Goal: Task Accomplishment & Management: Complete application form

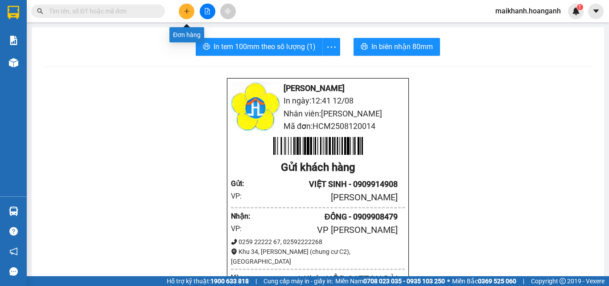
click at [188, 8] on button at bounding box center [187, 12] width 16 height 16
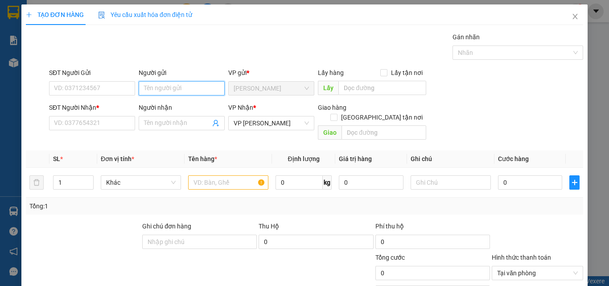
click at [172, 92] on input "Người gửi" at bounding box center [182, 88] width 86 height 14
click at [571, 18] on icon "close" at bounding box center [574, 16] width 7 height 7
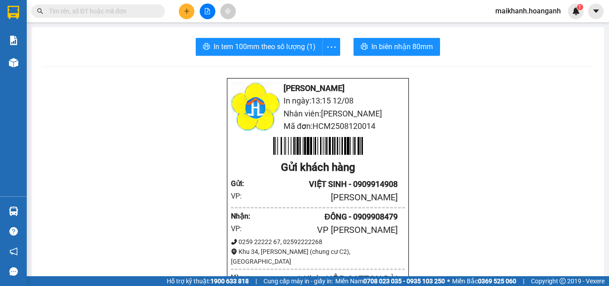
click at [131, 12] on input "text" at bounding box center [101, 11] width 105 height 10
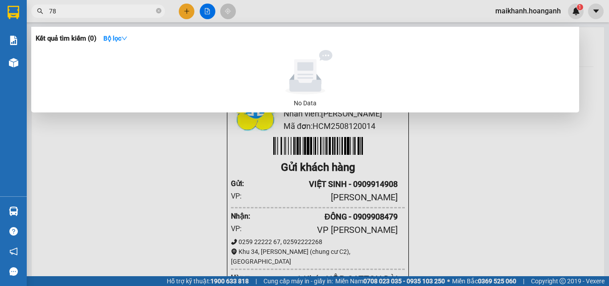
type input "787"
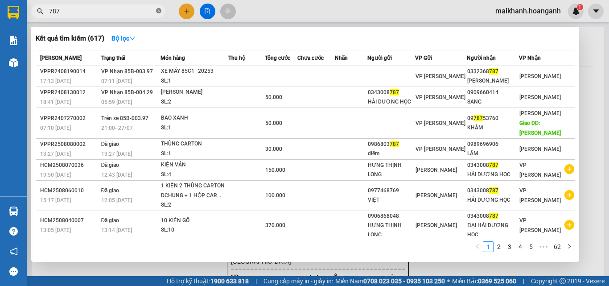
click at [159, 11] on icon "close-circle" at bounding box center [158, 10] width 5 height 5
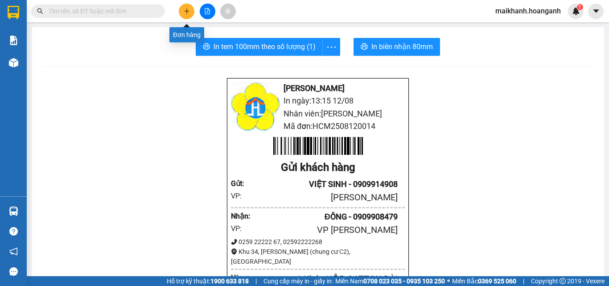
click at [186, 9] on icon "plus" at bounding box center [187, 11] width 6 height 6
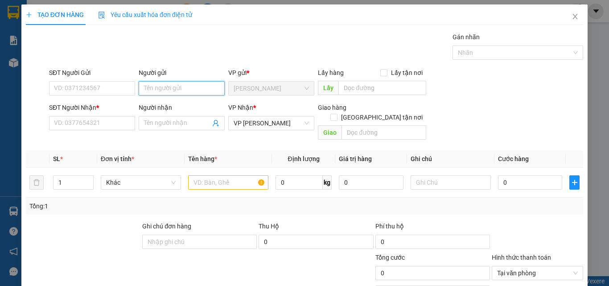
click at [202, 86] on input "Người gửi" at bounding box center [182, 88] width 86 height 14
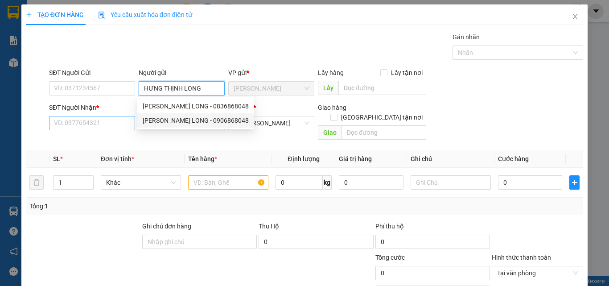
type input "HƯNG THỊNH LONG"
click at [119, 122] on input "SĐT Người Nhận *" at bounding box center [92, 123] width 86 height 14
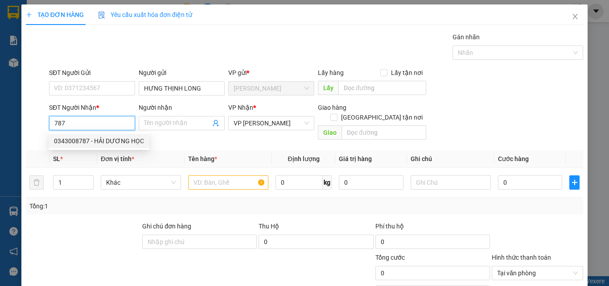
click at [108, 139] on div "0343008787 - HẢI DƯƠNG HỌC" at bounding box center [99, 141] width 90 height 10
type input "0343008787"
type input "HẢI DƯƠNG HỌC"
type input "150.000"
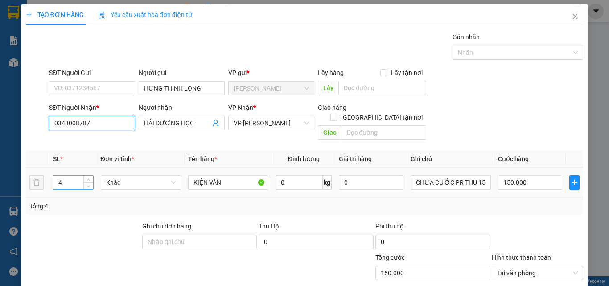
type input "0343008787"
click at [69, 176] on input "4" at bounding box center [73, 182] width 40 height 13
type input "6"
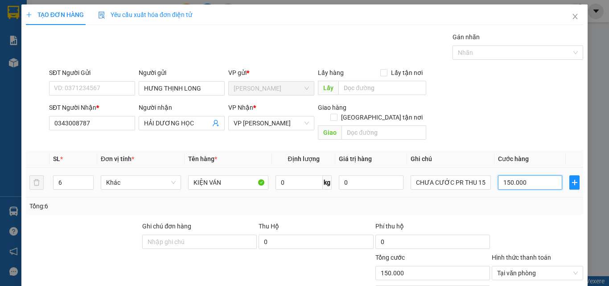
click at [532, 175] on input "150.000" at bounding box center [530, 182] width 64 height 14
type input "0"
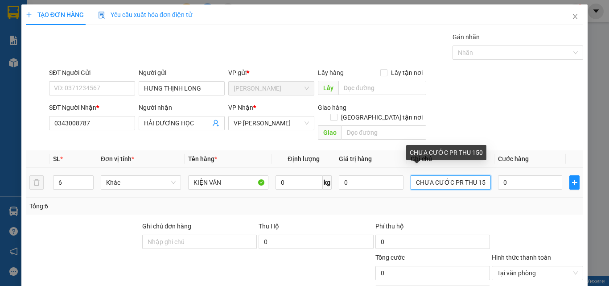
click at [477, 175] on input "CHƯA CƯỚC PR THU 150" at bounding box center [450, 182] width 80 height 14
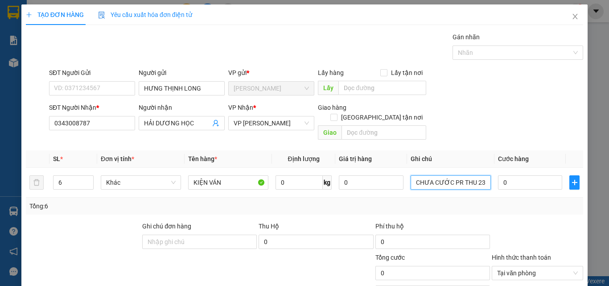
type input "CHƯA CƯỚC PR THU 230"
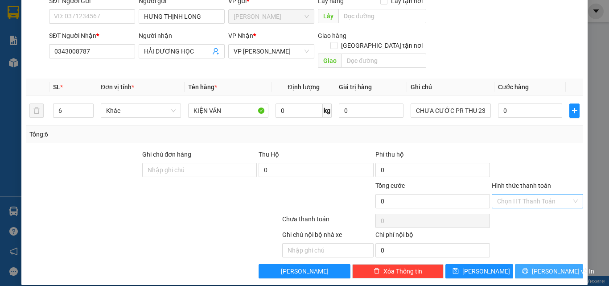
click at [554, 266] on span "[PERSON_NAME] và In" at bounding box center [563, 271] width 62 height 10
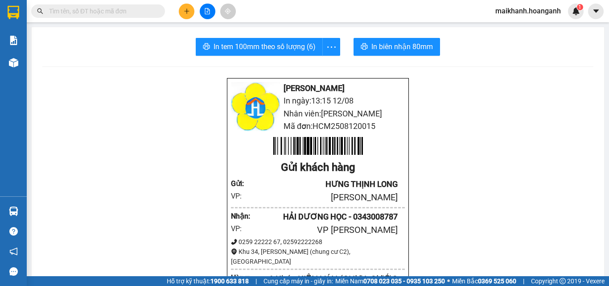
click at [139, 13] on input "text" at bounding box center [101, 11] width 105 height 10
click at [210, 12] on icon "file-add" at bounding box center [207, 11] width 6 height 6
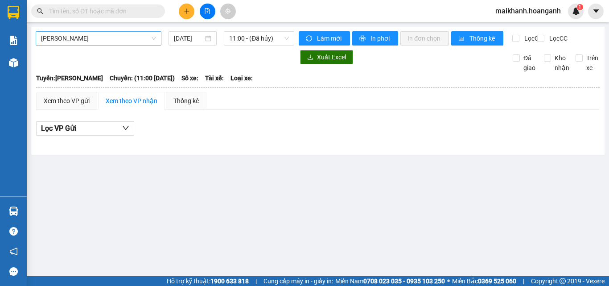
click at [137, 41] on span "[PERSON_NAME]" at bounding box center [98, 38] width 115 height 13
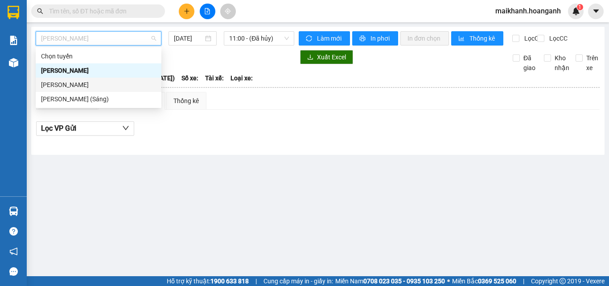
click at [107, 86] on div "[PERSON_NAME]" at bounding box center [98, 85] width 115 height 10
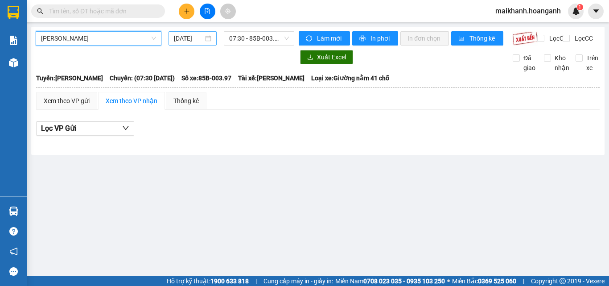
click at [186, 37] on input "[DATE]" at bounding box center [188, 38] width 29 height 10
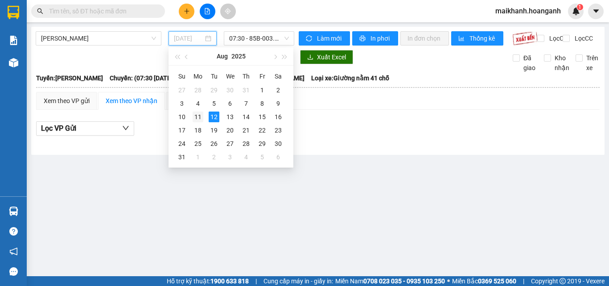
click at [197, 115] on div "11" at bounding box center [197, 116] width 11 height 11
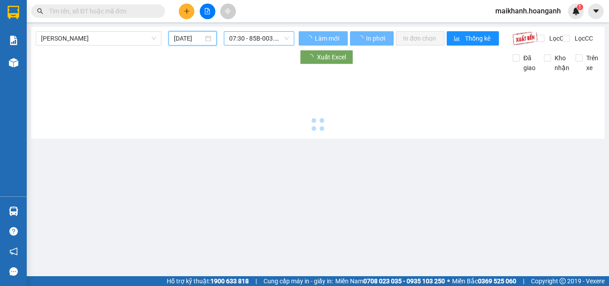
type input "[DATE]"
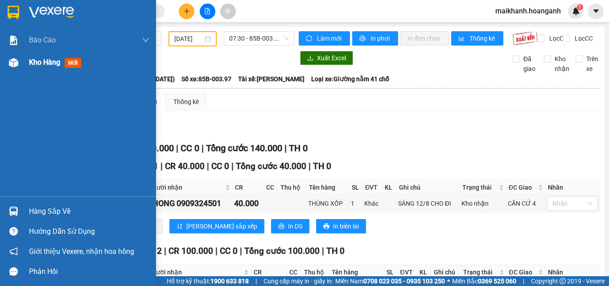
click at [33, 62] on span "Kho hàng" at bounding box center [44, 62] width 31 height 8
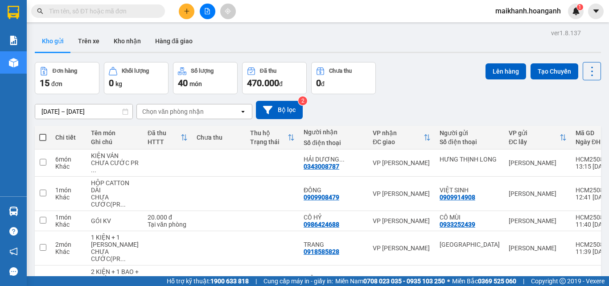
click at [137, 15] on input "text" at bounding box center [101, 11] width 105 height 10
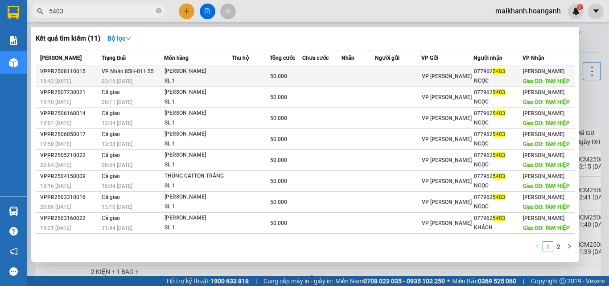
click at [192, 76] on div "[PERSON_NAME]" at bounding box center [197, 71] width 67 height 10
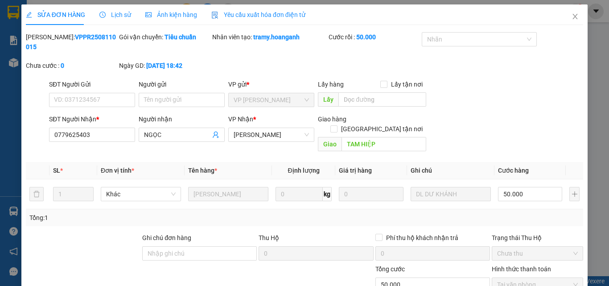
scroll to position [74, 0]
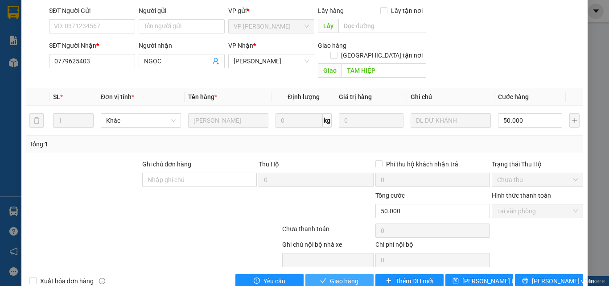
click at [348, 276] on span "Giao hàng" at bounding box center [344, 281] width 29 height 10
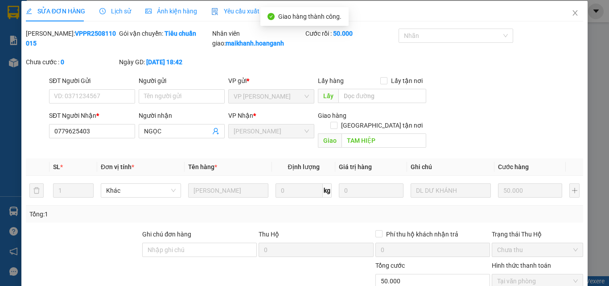
scroll to position [0, 0]
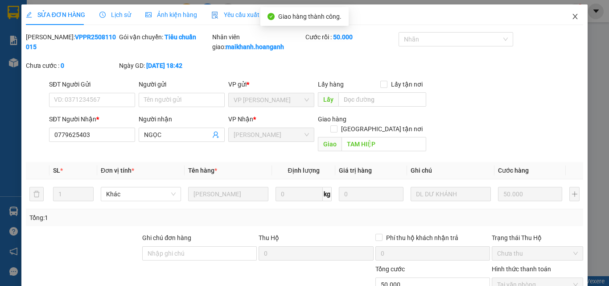
click at [571, 14] on icon "close" at bounding box center [574, 16] width 7 height 7
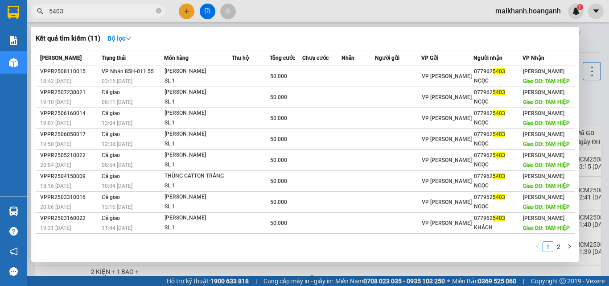
click at [111, 10] on input "5403" at bounding box center [101, 11] width 105 height 10
type input "5"
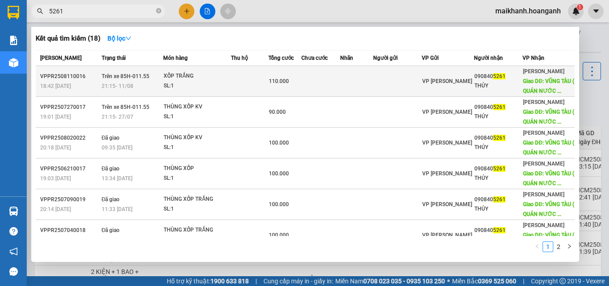
type input "5261"
click at [176, 81] on div "XỐP TRẮNG" at bounding box center [197, 76] width 67 height 10
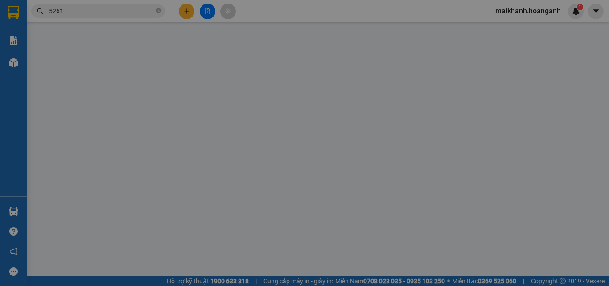
type input "0908405261"
type input "THỦY"
type input "VŨNG TÀU ( QUÁN NƯỚC THỦY)"
type input "110.000"
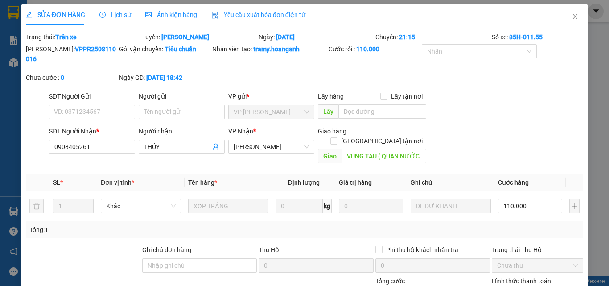
scroll to position [86, 0]
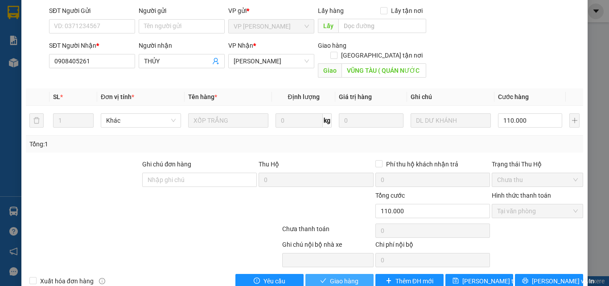
click at [353, 276] on span "Giao hàng" at bounding box center [344, 281] width 29 height 10
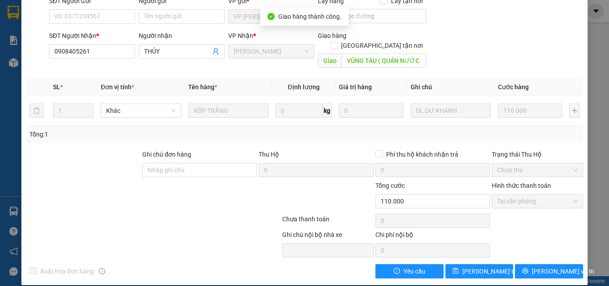
scroll to position [0, 0]
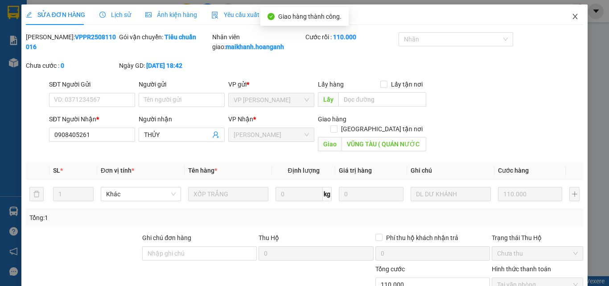
click at [571, 16] on icon "close" at bounding box center [574, 16] width 7 height 7
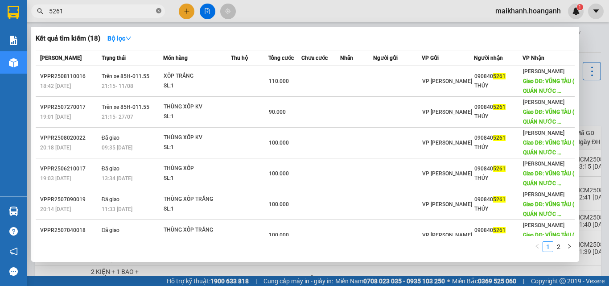
click at [160, 12] on icon "close-circle" at bounding box center [158, 10] width 5 height 5
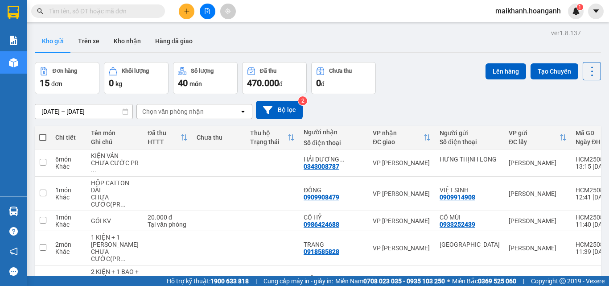
click at [145, 10] on input "text" at bounding box center [101, 11] width 105 height 10
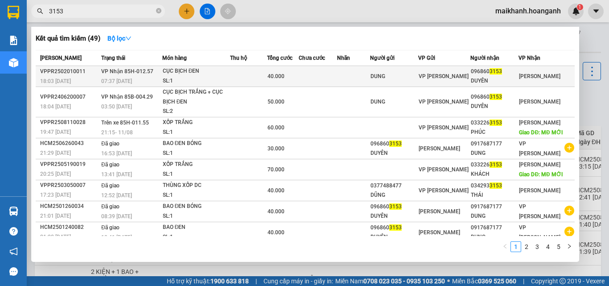
type input "3153"
click at [183, 68] on div "CỤC BỊCH ĐEN" at bounding box center [196, 71] width 67 height 10
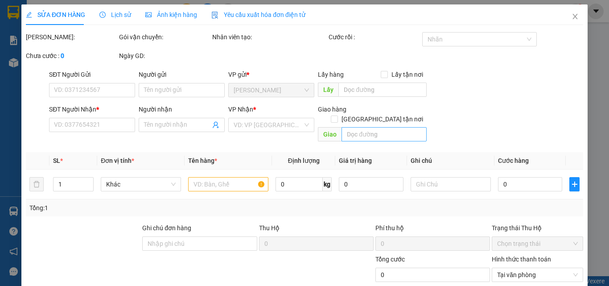
type input "DUNG"
type input "0968603153"
type input "DUYÊN"
type input "40.000"
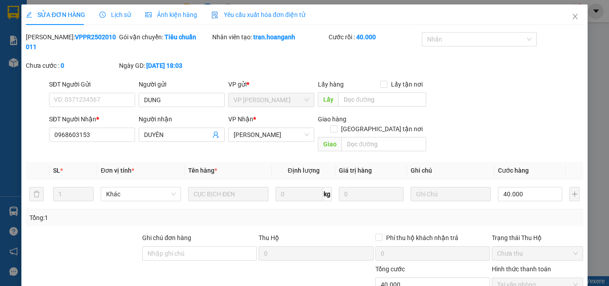
scroll to position [74, 0]
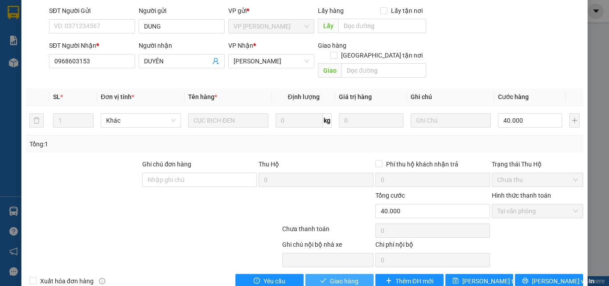
click at [346, 276] on span "Giao hàng" at bounding box center [344, 281] width 29 height 10
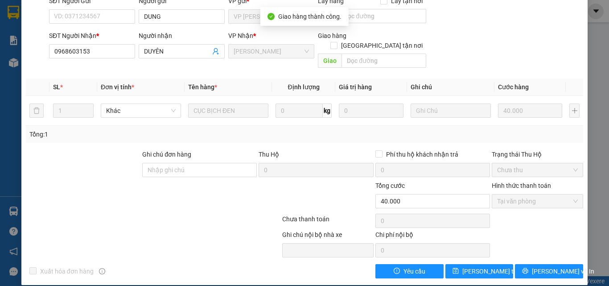
scroll to position [0, 0]
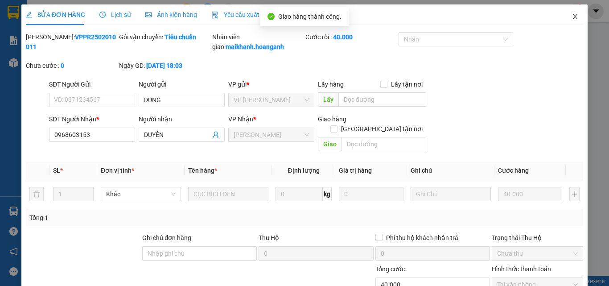
click at [571, 16] on icon "close" at bounding box center [574, 16] width 7 height 7
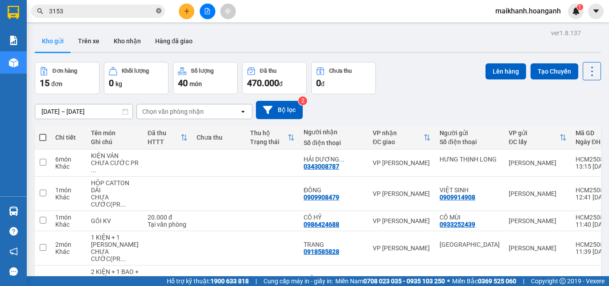
click at [158, 11] on icon "close-circle" at bounding box center [158, 10] width 5 height 5
click at [142, 13] on input "text" at bounding box center [101, 11] width 105 height 10
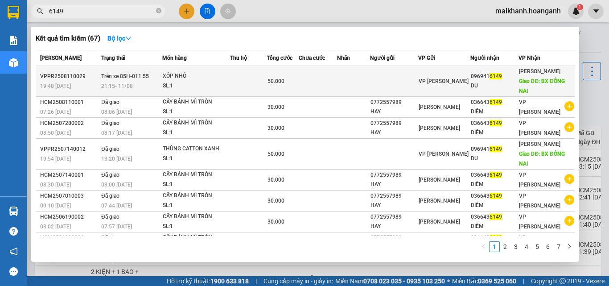
type input "6149"
click at [183, 75] on div "XỐP NHỎ" at bounding box center [196, 76] width 67 height 10
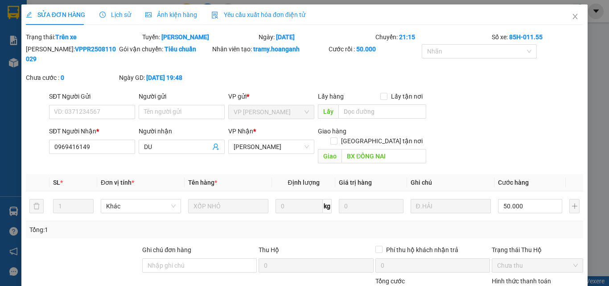
scroll to position [86, 0]
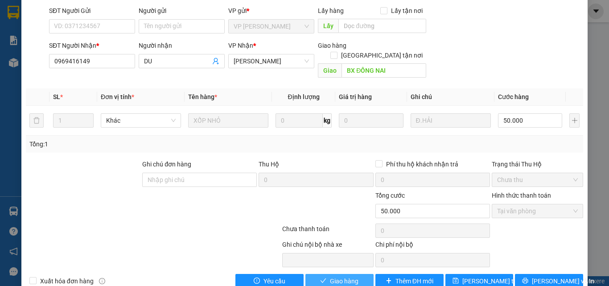
click at [336, 276] on span "Giao hàng" at bounding box center [344, 281] width 29 height 10
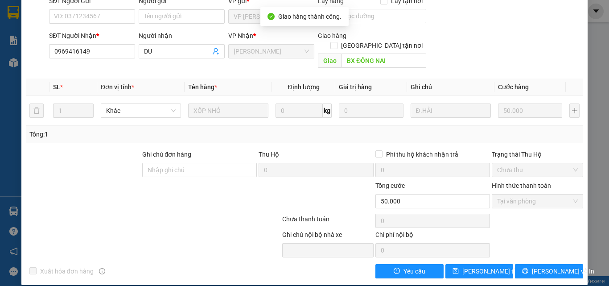
scroll to position [0, 0]
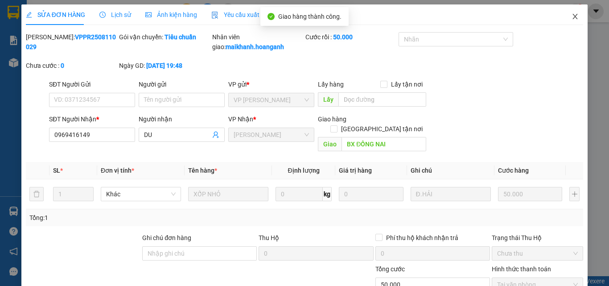
click at [571, 15] on icon "close" at bounding box center [574, 16] width 7 height 7
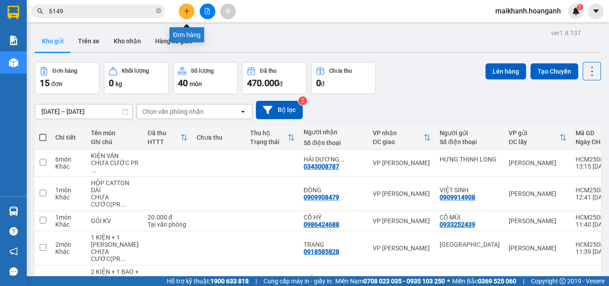
click at [187, 10] on icon "plus" at bounding box center [186, 10] width 0 height 5
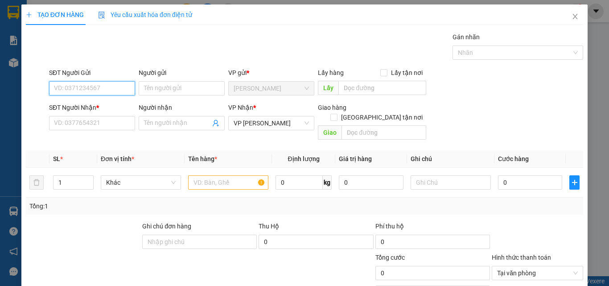
click at [112, 89] on input "SĐT Người Gửi" at bounding box center [92, 88] width 86 height 14
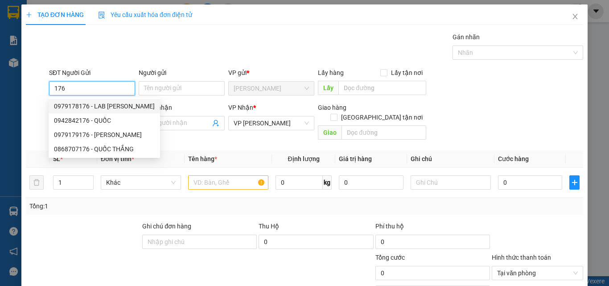
click at [73, 106] on div "0979178176 - LAB [PERSON_NAME]" at bounding box center [104, 106] width 101 height 10
type input "0979178176"
type input "LAB [PERSON_NAME]"
type input "30.000"
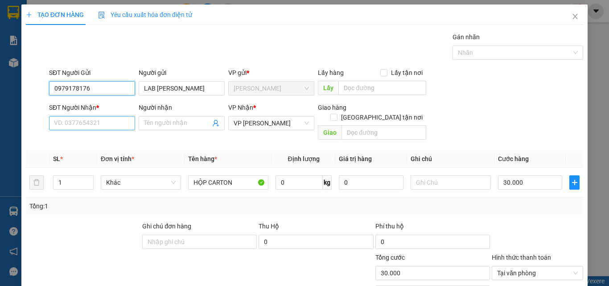
type input "0979178176"
click at [99, 122] on input "SĐT Người Nhận *" at bounding box center [92, 123] width 86 height 14
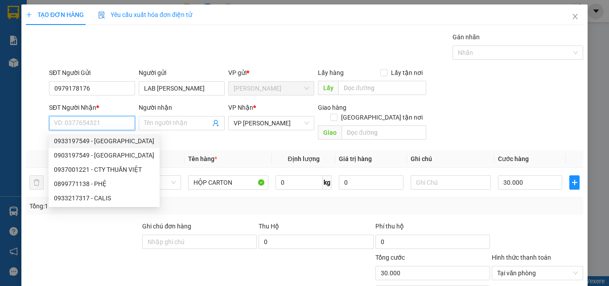
click at [78, 142] on div "0933197549 - [GEOGRAPHIC_DATA]" at bounding box center [104, 141] width 100 height 10
type input "0933197549"
type input "VIỆT NHA"
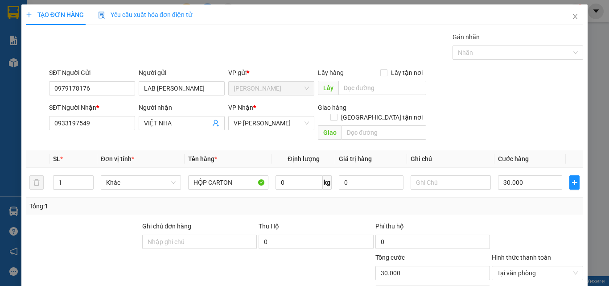
scroll to position [72, 0]
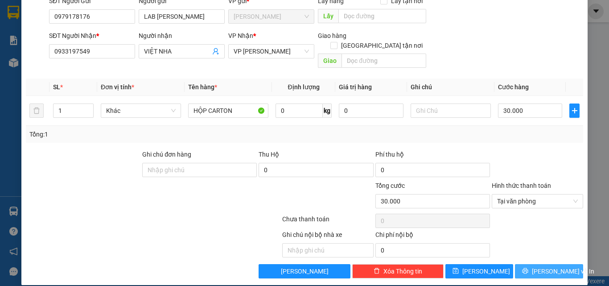
click at [555, 266] on span "[PERSON_NAME] và In" at bounding box center [563, 271] width 62 height 10
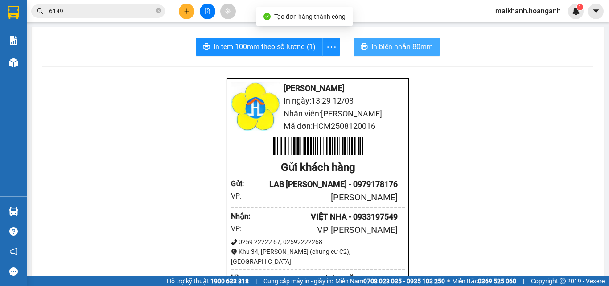
click at [415, 49] on span "In biên nhận 80mm" at bounding box center [401, 46] width 61 height 11
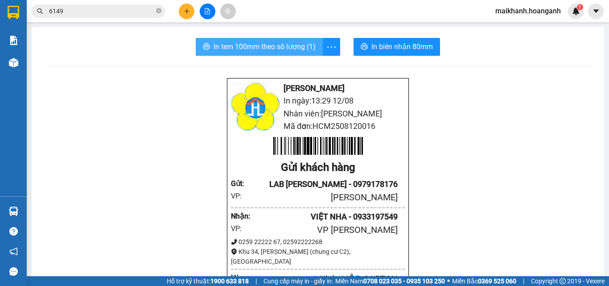
click at [274, 42] on span "In tem 100mm theo số lượng (1)" at bounding box center [264, 46] width 102 height 11
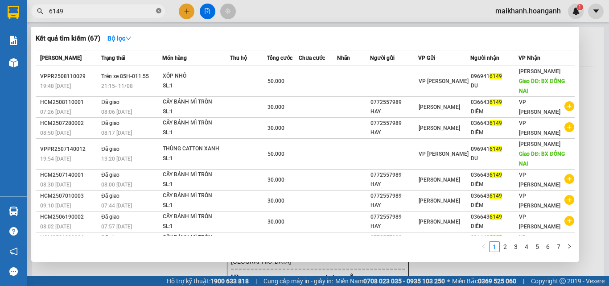
click at [160, 12] on icon "close-circle" at bounding box center [158, 10] width 5 height 5
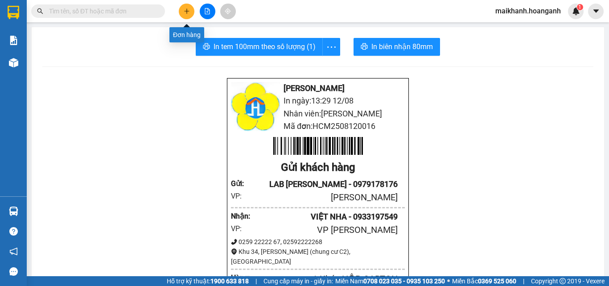
click at [185, 10] on icon "plus" at bounding box center [187, 11] width 6 height 6
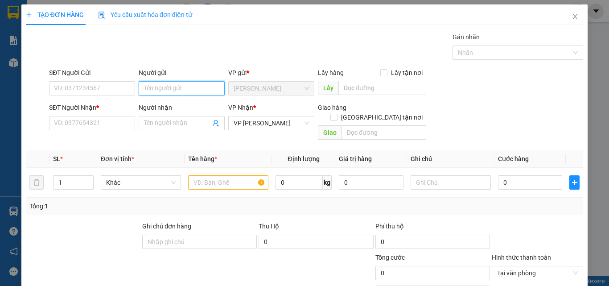
click at [188, 88] on input "Người gửi" at bounding box center [182, 88] width 86 height 14
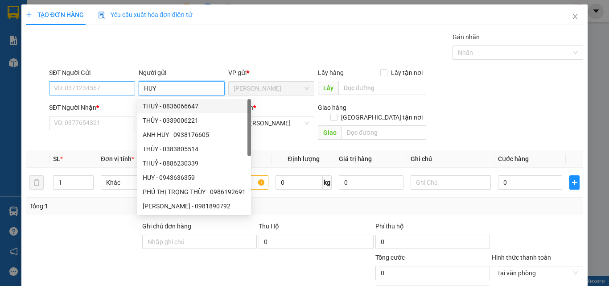
type input "HUY"
click at [87, 84] on input "SĐT Người Gửi" at bounding box center [92, 88] width 86 height 14
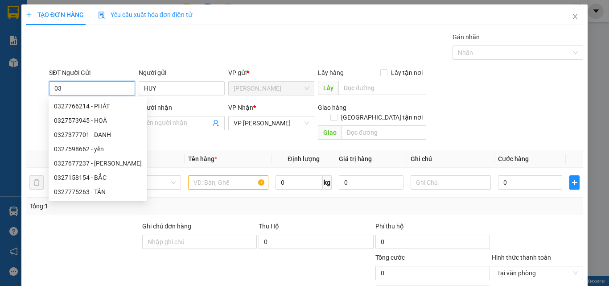
type input "0"
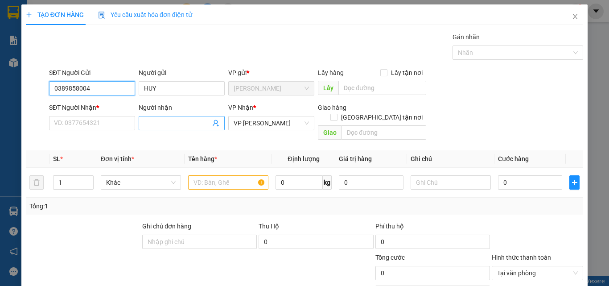
type input "0389858004"
click at [160, 124] on input "Người nhận" at bounding box center [177, 123] width 66 height 10
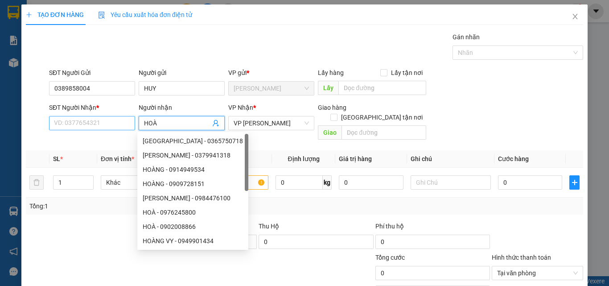
type input "HOÀ"
click at [88, 123] on input "SĐT Người Nhận *" at bounding box center [92, 123] width 86 height 14
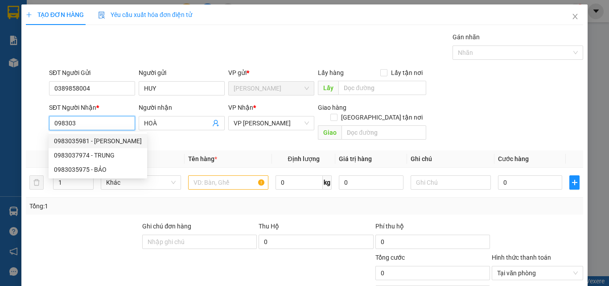
click at [78, 138] on div "0983035981 - [PERSON_NAME]" at bounding box center [98, 141] width 88 height 10
type input "0983035981"
type input "[PERSON_NAME]"
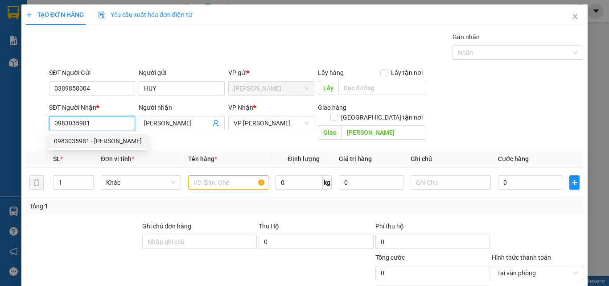
type input "50.000"
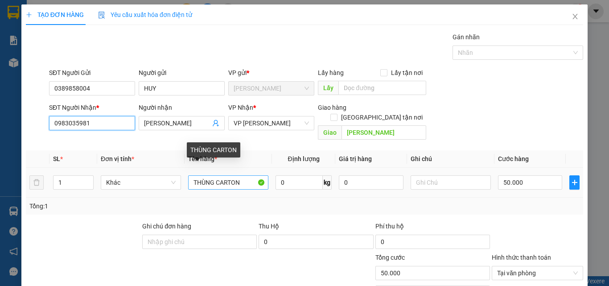
type input "0983035981"
click at [246, 175] on input "THÙNG CARTON" at bounding box center [228, 182] width 80 height 14
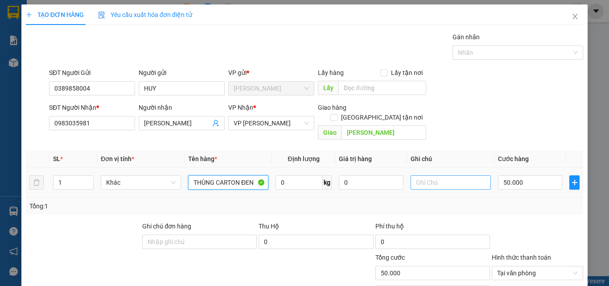
type input "THÙNG CARTON ĐEN"
click at [444, 175] on input "text" at bounding box center [450, 182] width 80 height 14
type input "KO KIỂM"
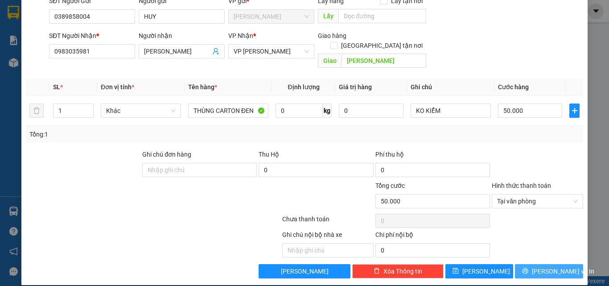
click at [550, 266] on span "[PERSON_NAME] và In" at bounding box center [563, 271] width 62 height 10
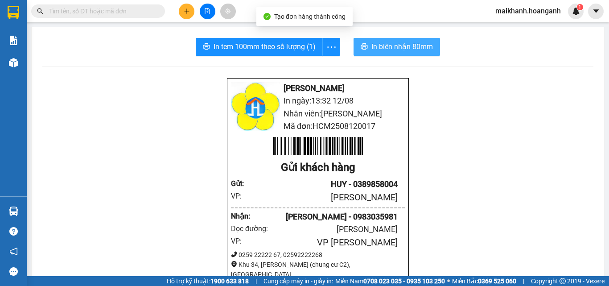
click at [380, 44] on span "In biên nhận 80mm" at bounding box center [401, 46] width 61 height 11
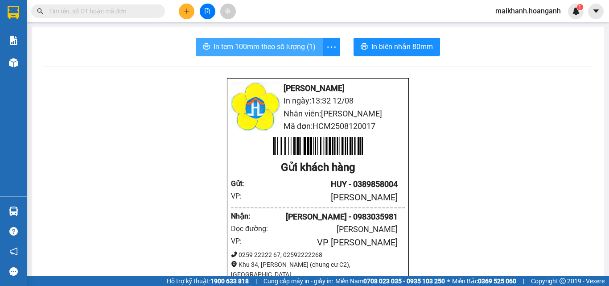
click at [264, 44] on span "In tem 100mm theo số lượng (1)" at bounding box center [264, 46] width 102 height 11
click at [139, 13] on input "text" at bounding box center [101, 11] width 105 height 10
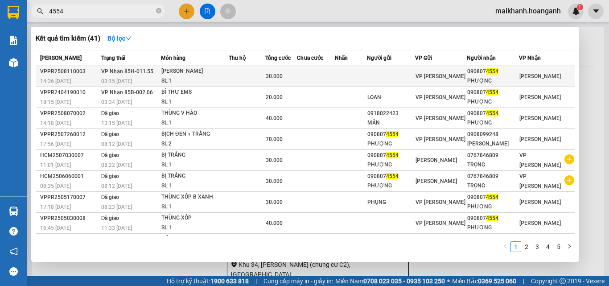
type input "4554"
click at [180, 72] on div "[PERSON_NAME]" at bounding box center [194, 71] width 67 height 10
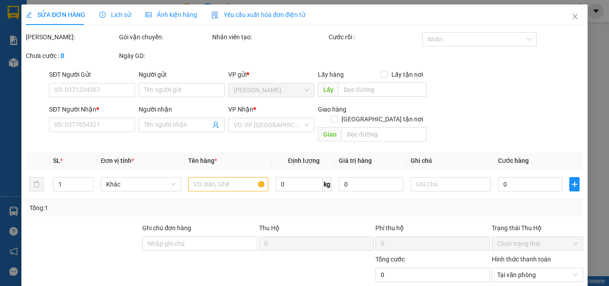
type input "0908074554"
type input "PHƯỢNG"
type input "30.000"
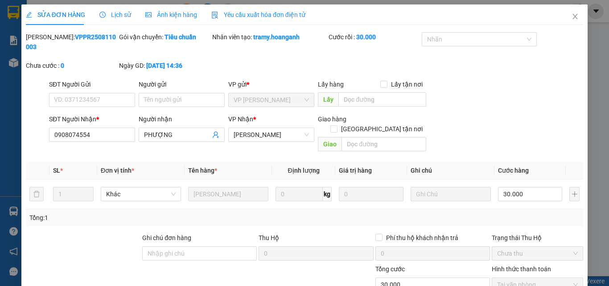
scroll to position [74, 0]
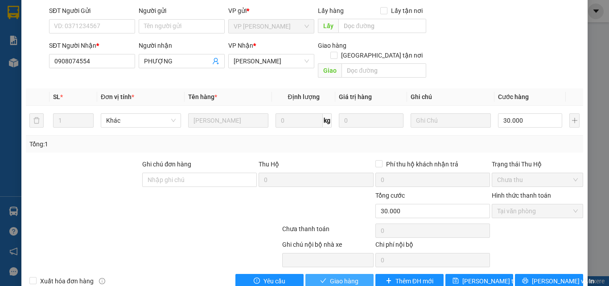
click at [360, 274] on button "Giao hàng" at bounding box center [339, 281] width 68 height 14
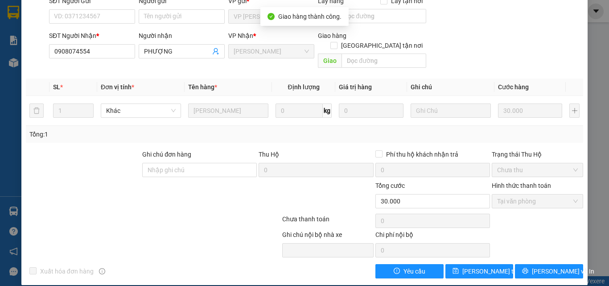
scroll to position [0, 0]
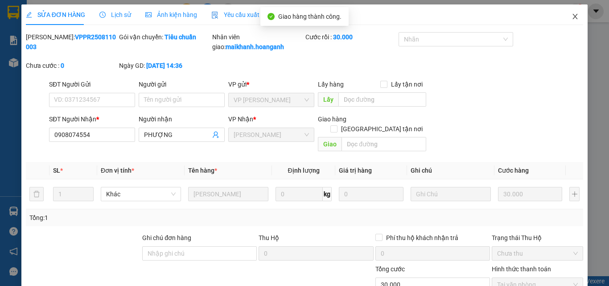
click at [571, 17] on icon "close" at bounding box center [574, 16] width 7 height 7
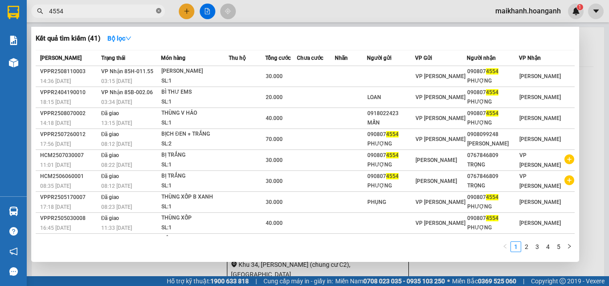
click at [158, 9] on icon "close-circle" at bounding box center [158, 10] width 5 height 5
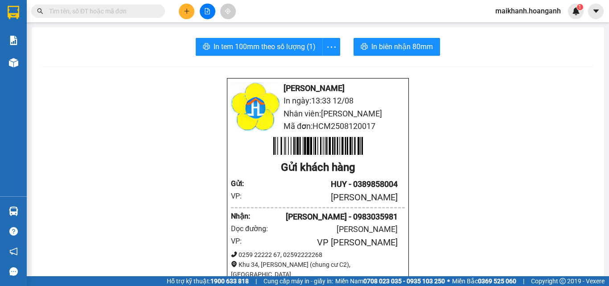
click at [149, 16] on input "text" at bounding box center [101, 11] width 105 height 10
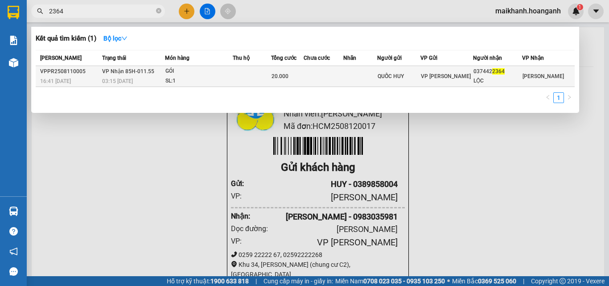
type input "2364"
click at [177, 73] on div "GÓI" at bounding box center [198, 71] width 67 height 10
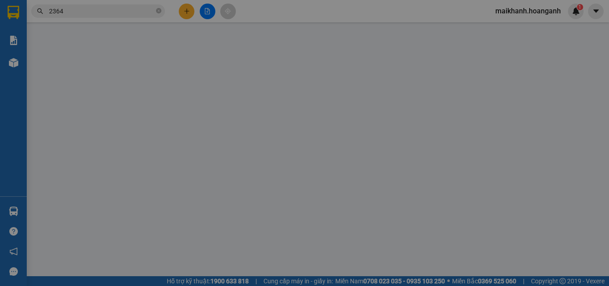
type input "QUỐC HUY"
type input "0374422364"
type input "LỘC"
type input "20.000"
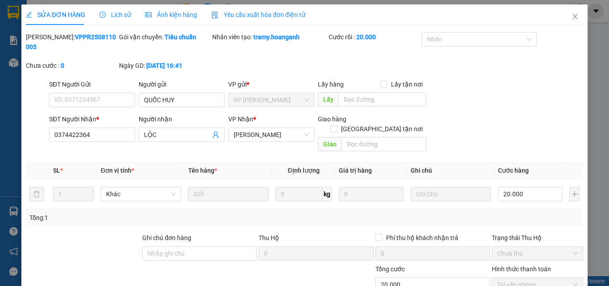
scroll to position [74, 0]
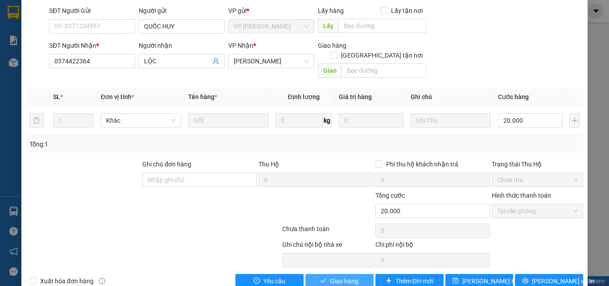
click at [346, 276] on span "Giao hàng" at bounding box center [344, 281] width 29 height 10
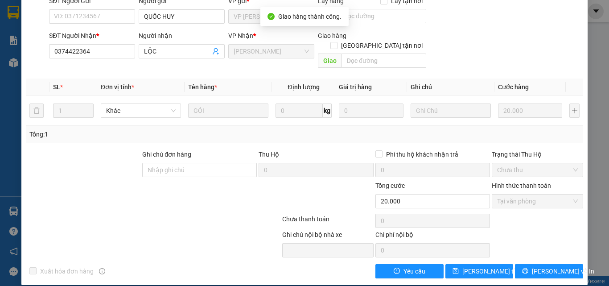
scroll to position [0, 0]
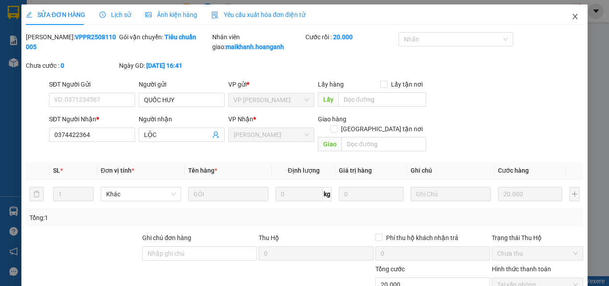
click at [571, 15] on icon "close" at bounding box center [574, 16] width 7 height 7
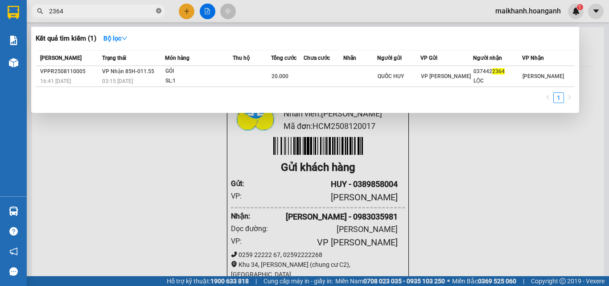
click at [160, 11] on icon "close-circle" at bounding box center [158, 10] width 5 height 5
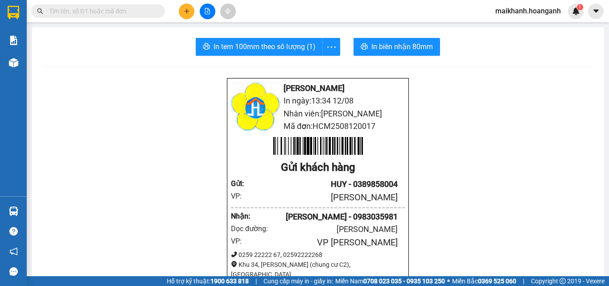
click at [149, 7] on input "text" at bounding box center [101, 11] width 105 height 10
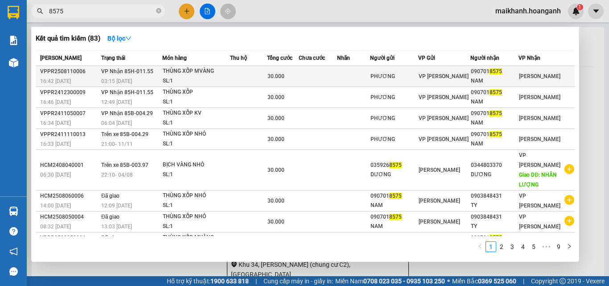
type input "8575"
click at [192, 71] on div "THÙNG XỐP MVÀNG" at bounding box center [196, 71] width 67 height 10
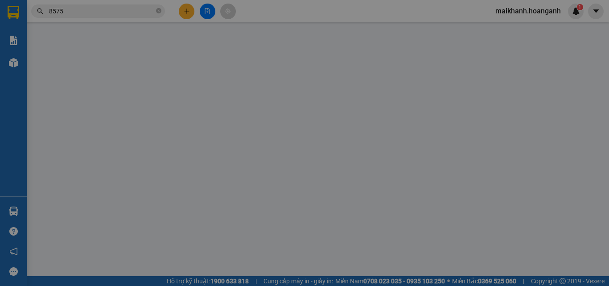
type input "PHƯƠNG"
type input "0907018575"
type input "NAM"
type input "30.000"
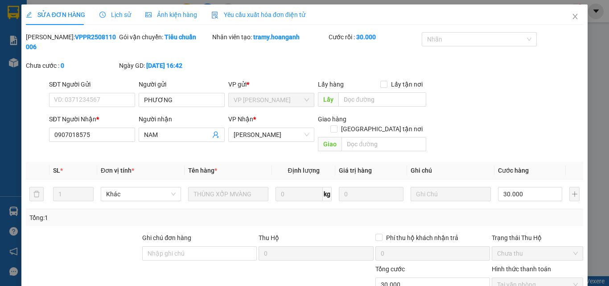
scroll to position [74, 0]
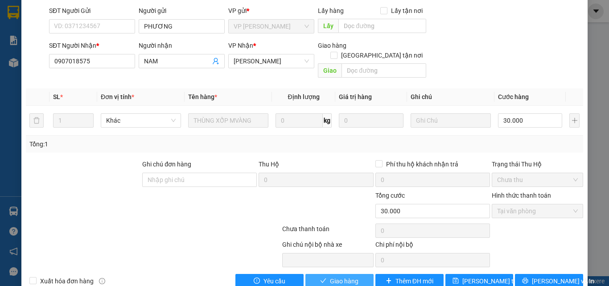
click at [348, 276] on span "Giao hàng" at bounding box center [344, 281] width 29 height 10
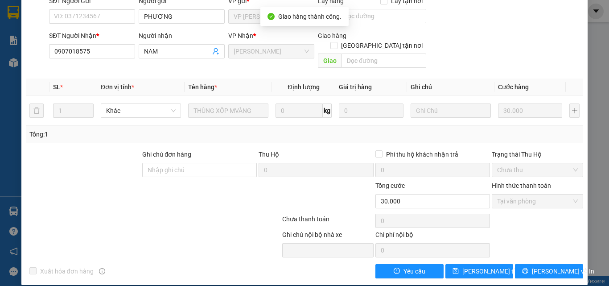
scroll to position [0, 0]
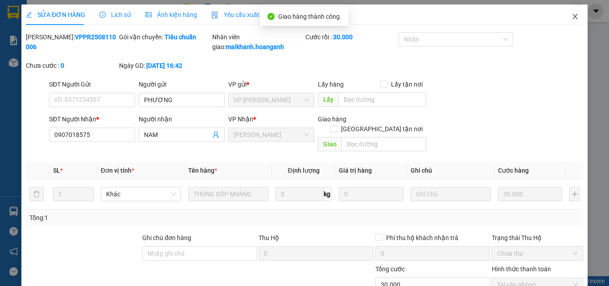
click at [571, 18] on icon "close" at bounding box center [574, 16] width 7 height 7
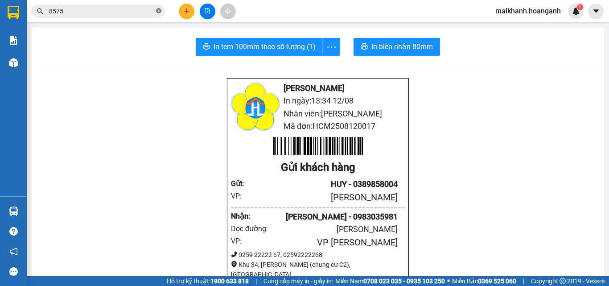
click at [159, 10] on icon "close-circle" at bounding box center [158, 10] width 5 height 5
click at [149, 11] on input "text" at bounding box center [101, 11] width 105 height 10
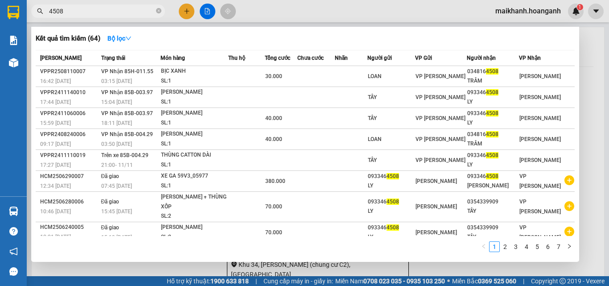
type input "4508"
click at [184, 12] on div at bounding box center [304, 143] width 609 height 286
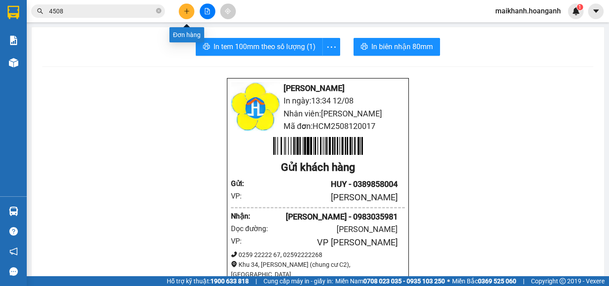
click at [186, 9] on icon "plus" at bounding box center [187, 11] width 6 height 6
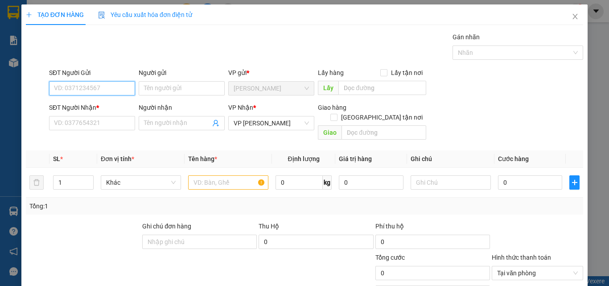
click at [110, 88] on input "SĐT Người Gửi" at bounding box center [92, 88] width 86 height 14
click at [87, 104] on div "0903979840 - TUẤN LED" at bounding box center [91, 106] width 74 height 10
type input "0903979840"
type input "TUẤN LED"
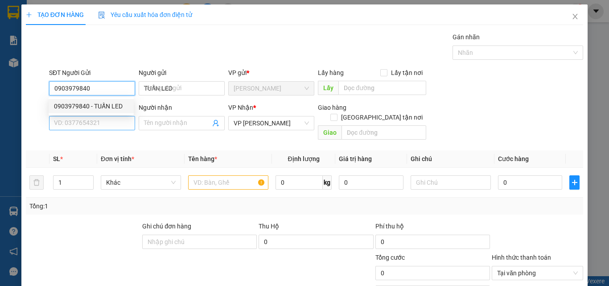
type input "40.000"
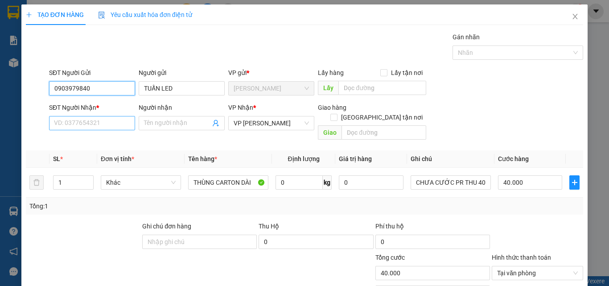
type input "0903979840"
click at [98, 121] on input "SĐT Người Nhận *" at bounding box center [92, 123] width 86 height 14
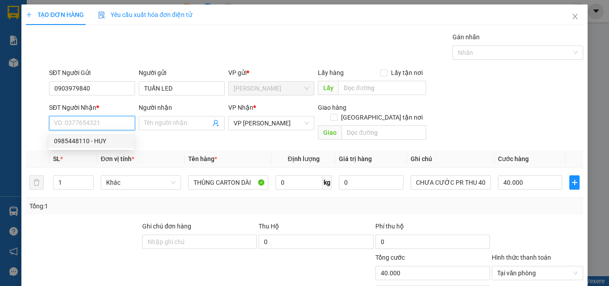
click at [77, 141] on div "0985448110 - HUY" at bounding box center [91, 141] width 74 height 10
type input "0985448110"
type input "HUY"
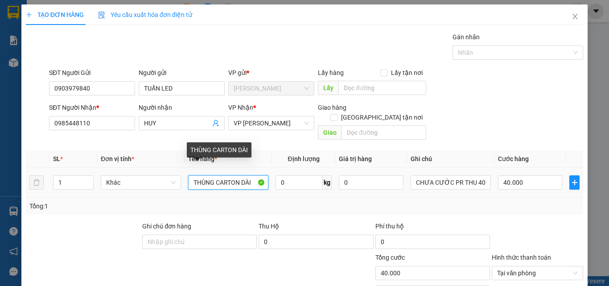
click at [254, 176] on input "THÙNG CARTON DÀI" at bounding box center [228, 182] width 80 height 14
type input "T"
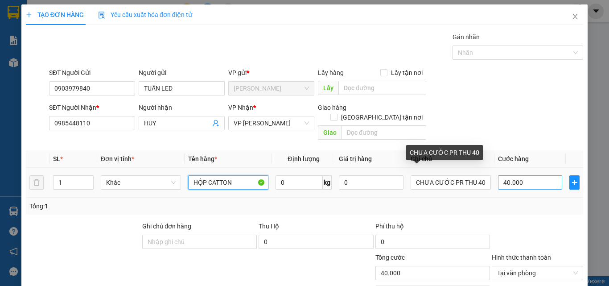
type input "HỘP CATTON"
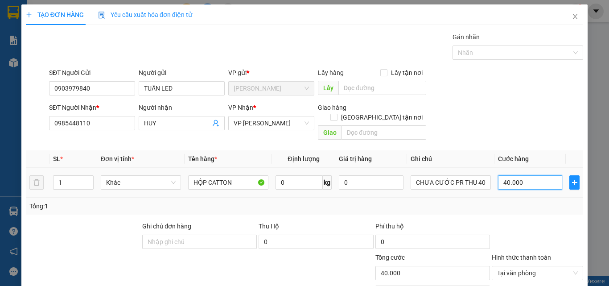
click at [528, 175] on input "40.000" at bounding box center [530, 182] width 64 height 14
type input "0"
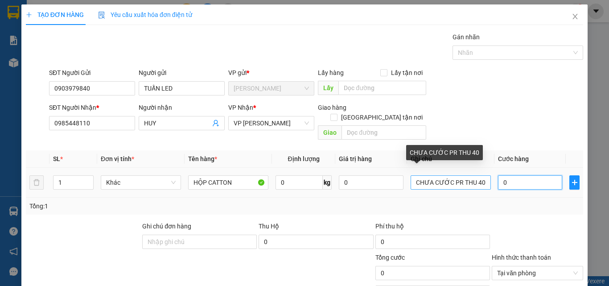
type input "0"
click at [475, 175] on input "CHƯA CƯỚC PR THU 40" at bounding box center [450, 182] width 80 height 14
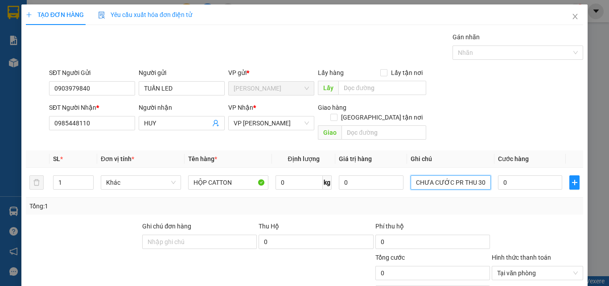
type input "CHƯA CƯỚC PR THU 30"
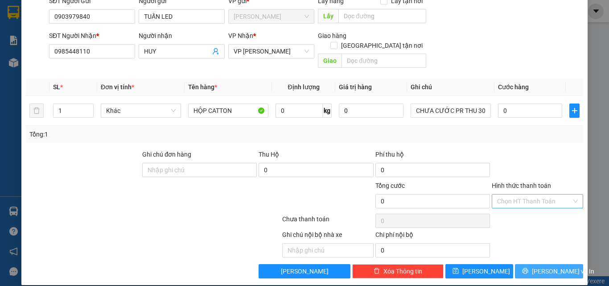
click at [552, 266] on span "[PERSON_NAME] và In" at bounding box center [563, 271] width 62 height 10
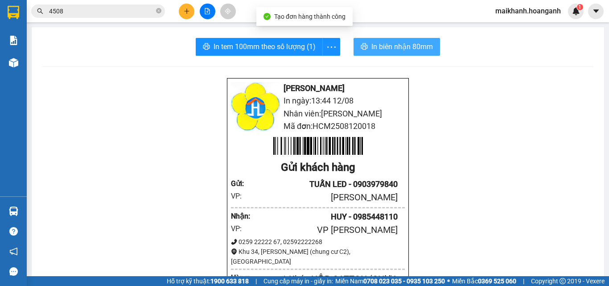
click at [395, 48] on span "In biên nhận 80mm" at bounding box center [401, 46] width 61 height 11
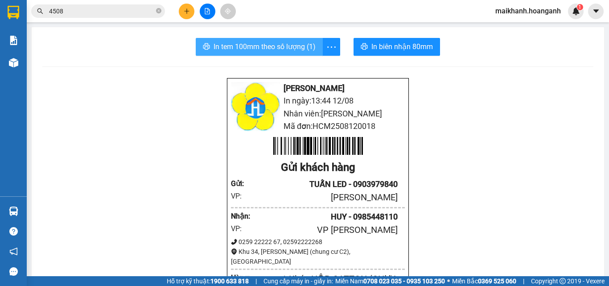
click at [222, 44] on span "In tem 100mm theo số lượng (1)" at bounding box center [264, 46] width 102 height 11
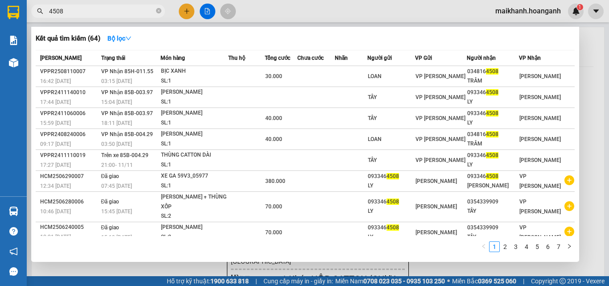
click at [143, 12] on input "4508" at bounding box center [101, 11] width 105 height 10
click at [143, 10] on input "4508" at bounding box center [101, 11] width 105 height 10
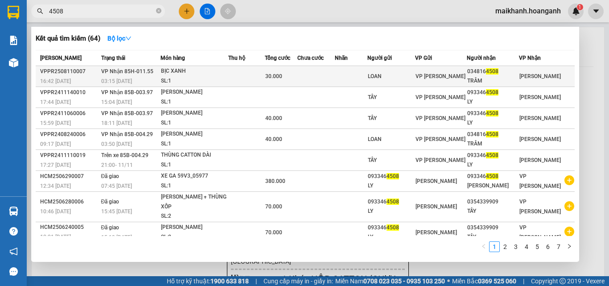
click at [175, 74] on div "BỊC XANH" at bounding box center [194, 71] width 67 height 10
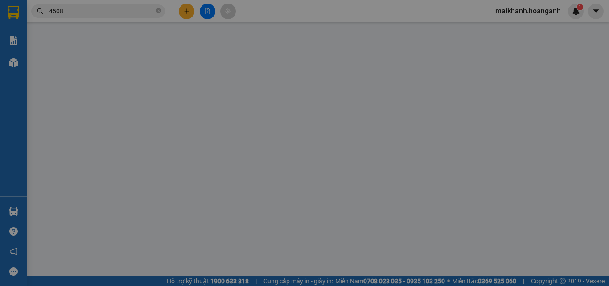
type input "LOAN"
type input "0348164508"
type input "TRÂM"
type input "30.000"
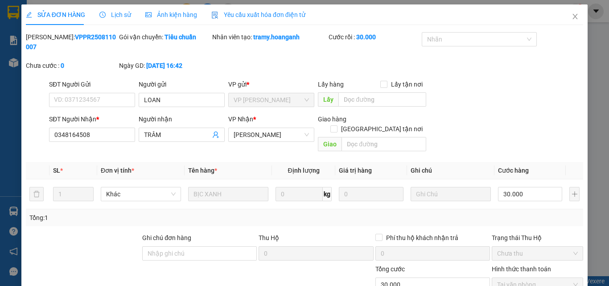
scroll to position [74, 0]
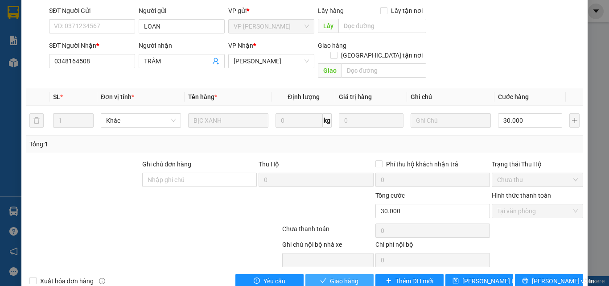
click at [345, 276] on span "Giao hàng" at bounding box center [344, 281] width 29 height 10
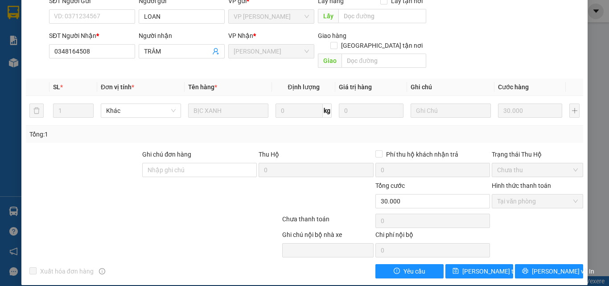
scroll to position [0, 0]
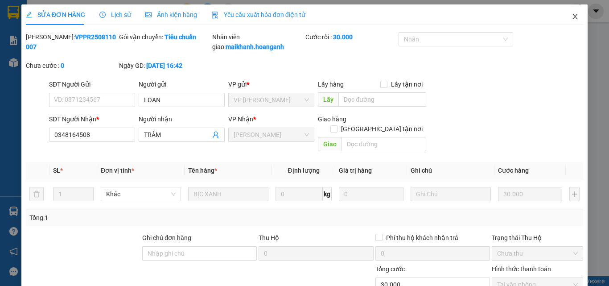
click at [571, 17] on icon "close" at bounding box center [574, 16] width 7 height 7
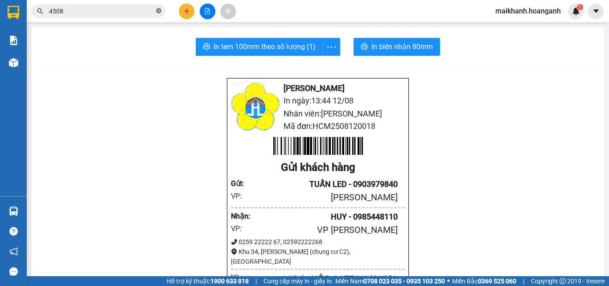
click at [160, 11] on icon "close-circle" at bounding box center [158, 10] width 5 height 5
click at [143, 14] on input "text" at bounding box center [101, 11] width 105 height 10
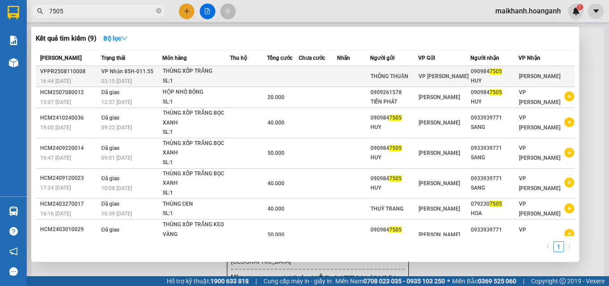
type input "7505"
click at [194, 73] on div "THÙNG XỐP TRẮNG" at bounding box center [196, 71] width 67 height 10
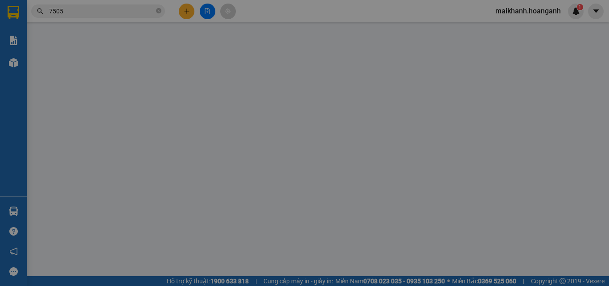
type input "THÔNG THUẬN"
type input "0909847505"
type input "HUY"
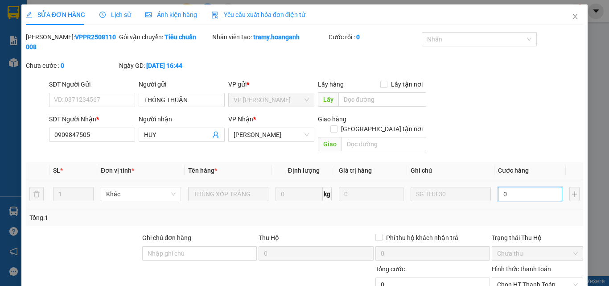
click at [518, 187] on input "0" at bounding box center [530, 194] width 64 height 14
type input "3"
type input "30"
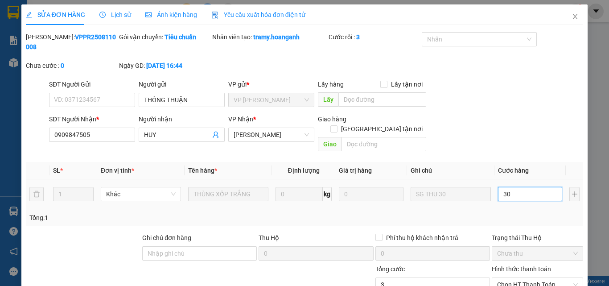
type input "30"
type input "30.000"
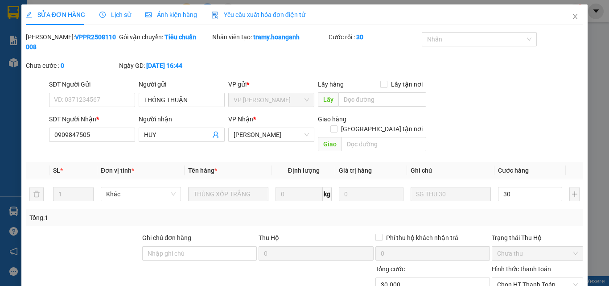
type input "30.000"
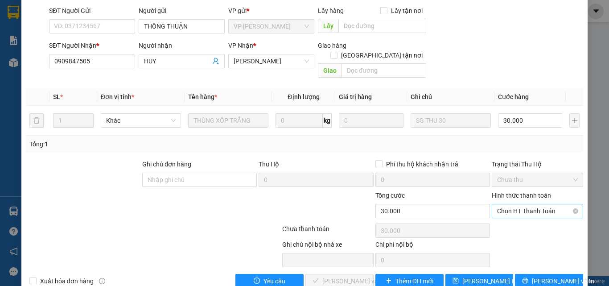
click at [543, 204] on span "Chọn HT Thanh Toán" at bounding box center [537, 210] width 81 height 13
click at [525, 210] on div "Tại văn phòng" at bounding box center [532, 209] width 80 height 10
type input "0"
click at [347, 276] on span "[PERSON_NAME] và Giao hàng" at bounding box center [365, 281] width 86 height 10
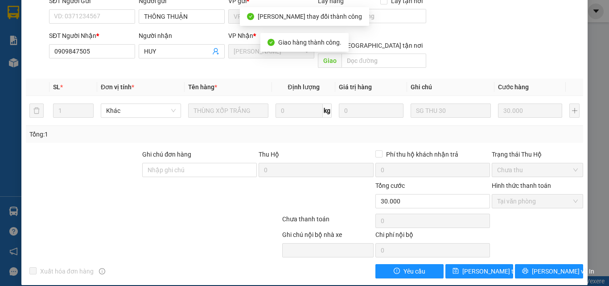
scroll to position [0, 0]
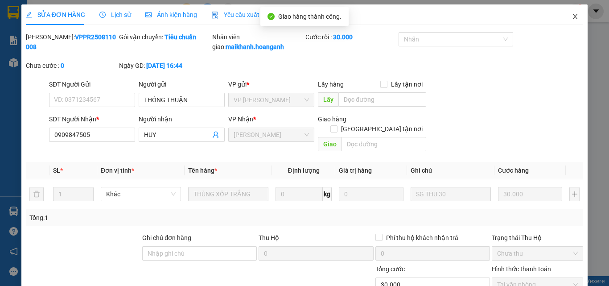
click at [571, 16] on icon "close" at bounding box center [574, 16] width 7 height 7
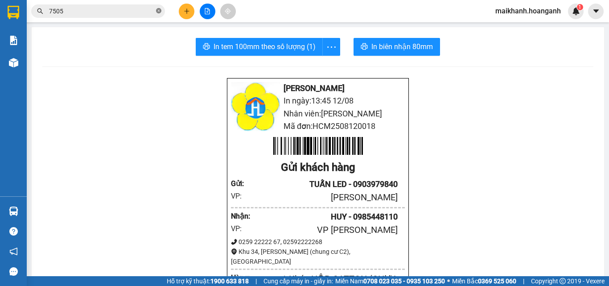
click at [158, 8] on span at bounding box center [158, 11] width 5 height 8
click at [151, 9] on input "text" at bounding box center [101, 11] width 105 height 10
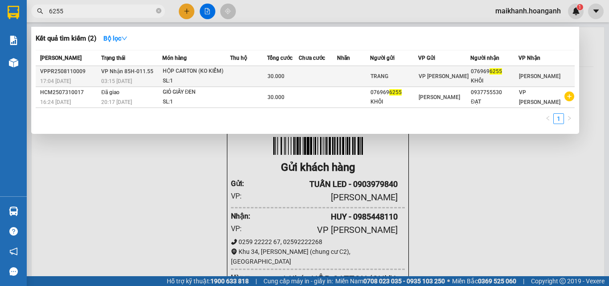
type input "6255"
click at [192, 68] on div "HỘP CARTON (KO KIỂM)" at bounding box center [196, 71] width 67 height 10
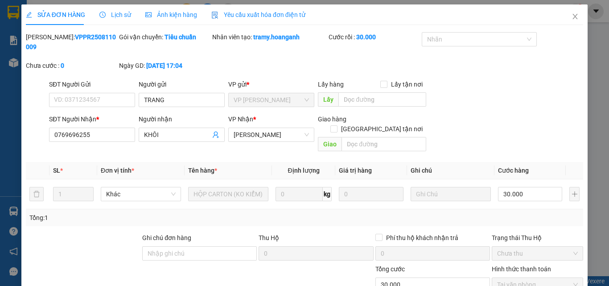
scroll to position [74, 0]
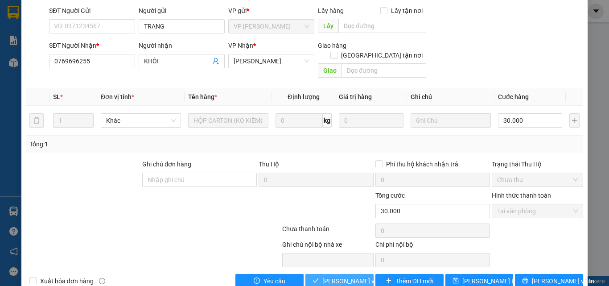
click at [332, 276] on span "[PERSON_NAME] và Giao hàng" at bounding box center [365, 281] width 86 height 10
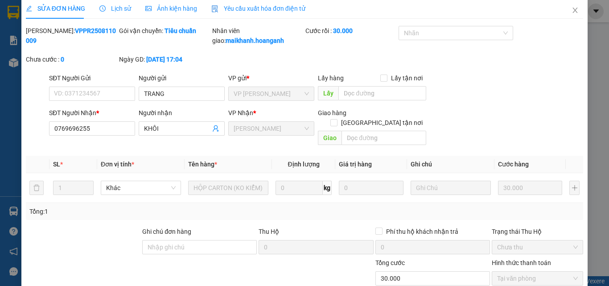
scroll to position [0, 0]
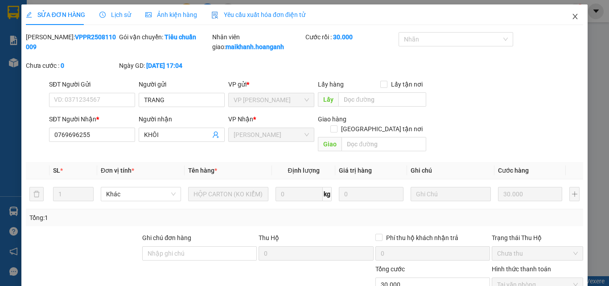
click at [571, 17] on icon "close" at bounding box center [574, 16] width 7 height 7
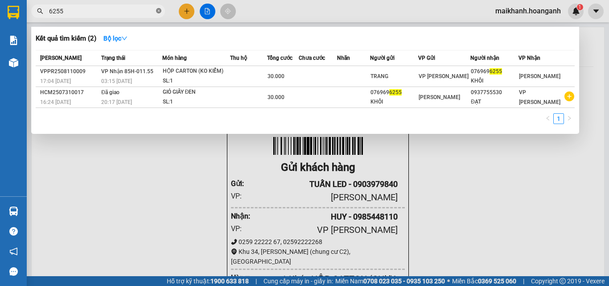
click at [159, 10] on icon "close-circle" at bounding box center [158, 10] width 5 height 5
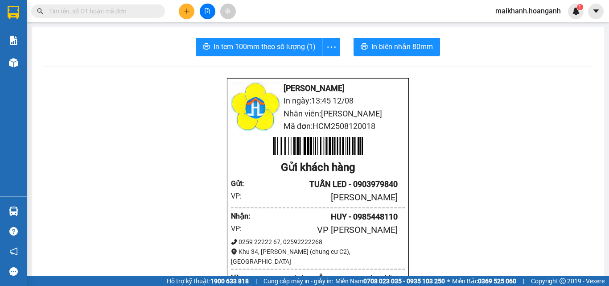
click at [146, 13] on input "text" at bounding box center [101, 11] width 105 height 10
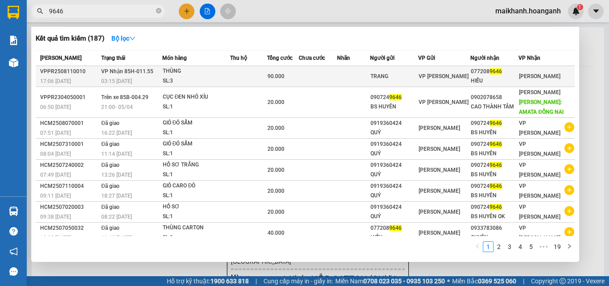
type input "9646"
click at [176, 71] on div "THÙNG" at bounding box center [196, 71] width 67 height 10
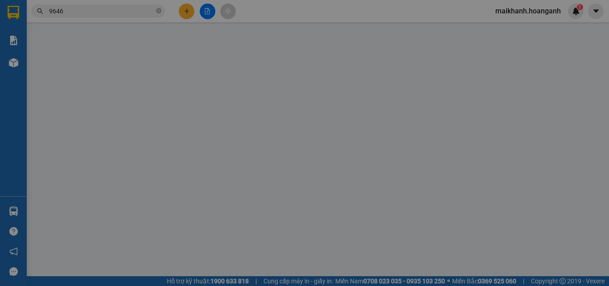
type input "TRANG"
type input "0772089646"
type input "HIẾU"
type input "90.000"
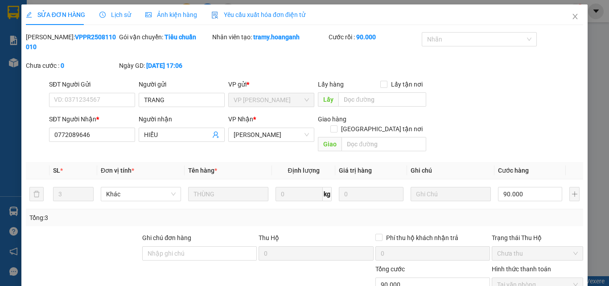
scroll to position [74, 0]
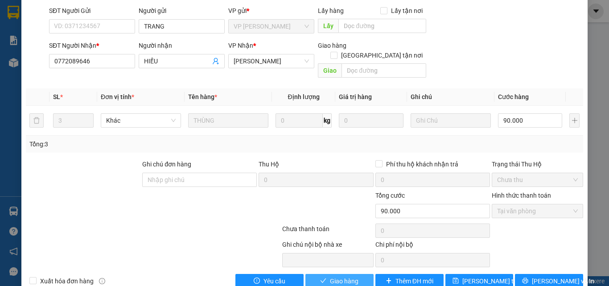
click at [347, 276] on span "Giao hàng" at bounding box center [344, 281] width 29 height 10
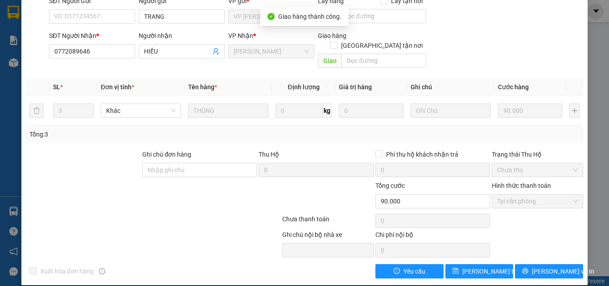
scroll to position [0, 0]
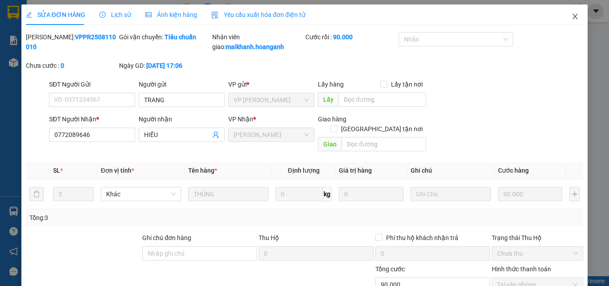
click at [571, 16] on icon "close" at bounding box center [574, 16] width 7 height 7
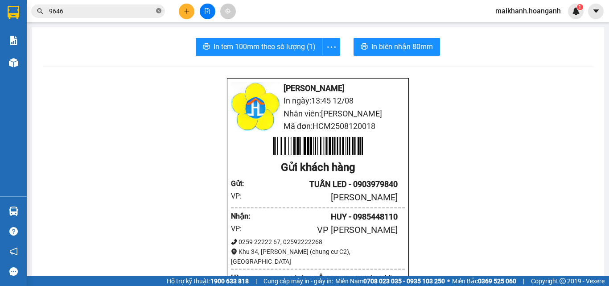
click at [158, 9] on icon "close-circle" at bounding box center [158, 10] width 5 height 5
click at [130, 11] on input "text" at bounding box center [101, 11] width 105 height 10
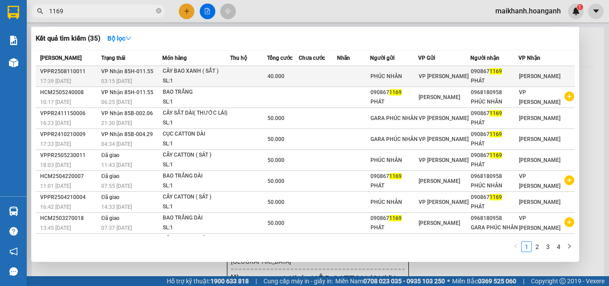
type input "1169"
click at [180, 70] on div "CÂY BAO XANH ( SẮT )" at bounding box center [196, 71] width 67 height 10
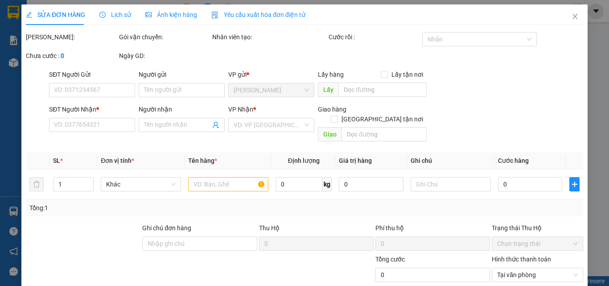
type input "PHÚC NHÂN"
type input "0908671169"
type input "PHÁT"
type input "40.000"
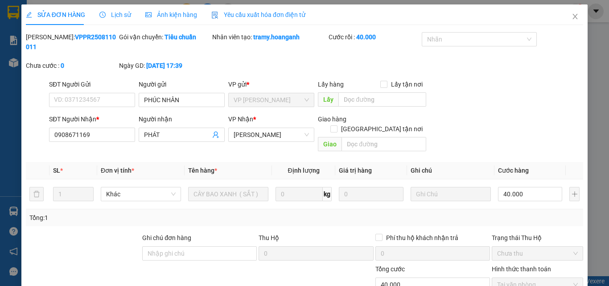
scroll to position [74, 0]
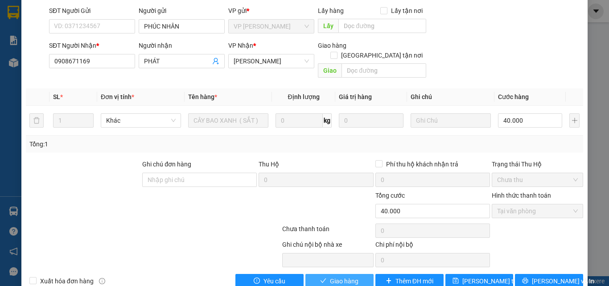
click at [362, 274] on button "Giao hàng" at bounding box center [339, 281] width 68 height 14
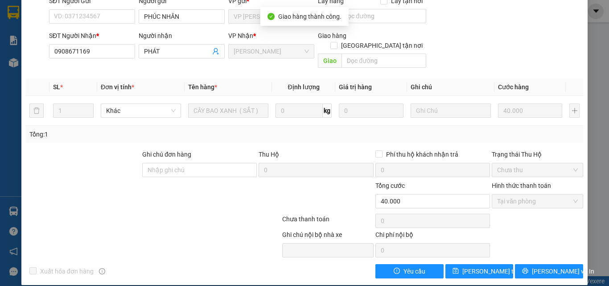
scroll to position [0, 0]
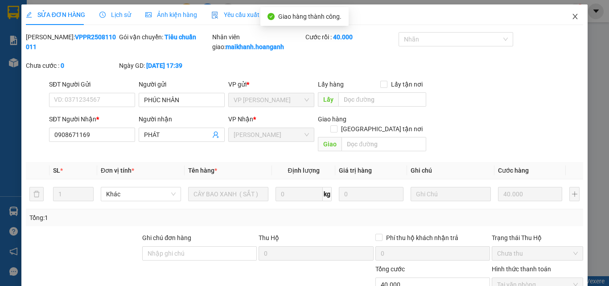
click at [573, 16] on icon "close" at bounding box center [575, 16] width 5 height 5
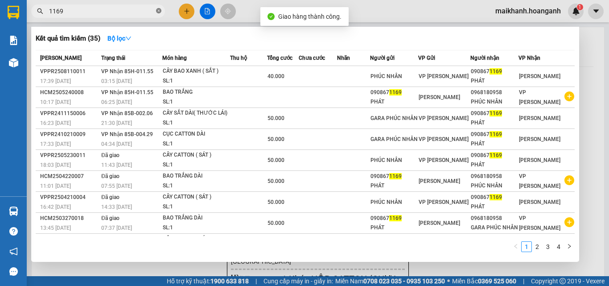
click at [157, 11] on icon "close-circle" at bounding box center [158, 10] width 5 height 5
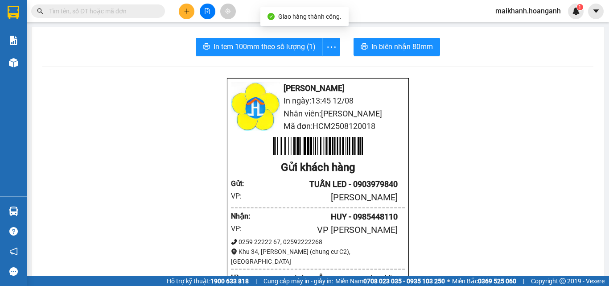
click at [146, 11] on input "text" at bounding box center [101, 11] width 105 height 10
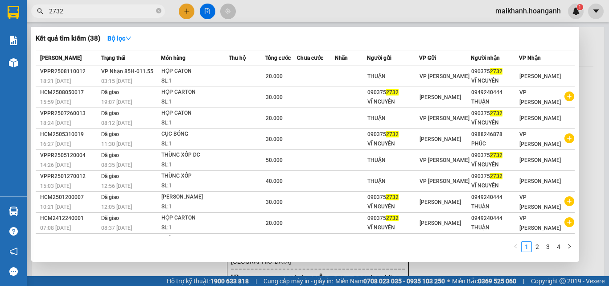
type input "2732"
click at [175, 65] on th "Món hàng" at bounding box center [195, 58] width 68 height 16
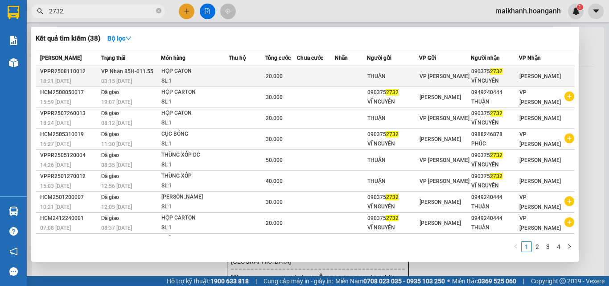
click at [177, 71] on div "HỘP CATON" at bounding box center [194, 71] width 67 height 10
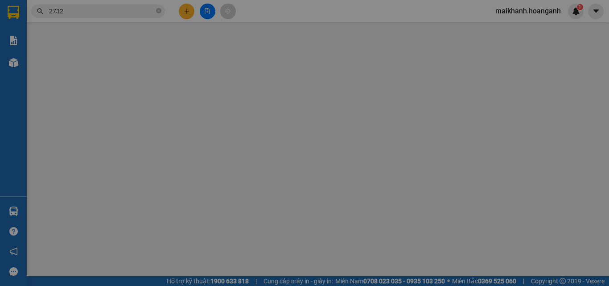
type input "THUẬN"
type input "0903752732"
type input "VĨ NGUYÊN"
type input "20.000"
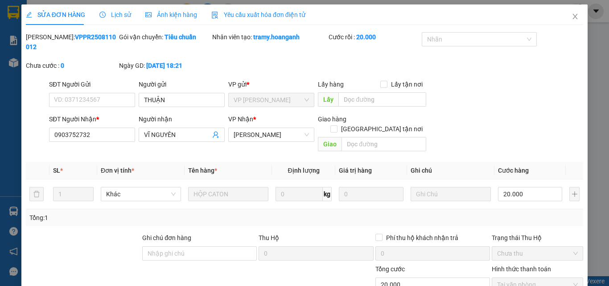
scroll to position [74, 0]
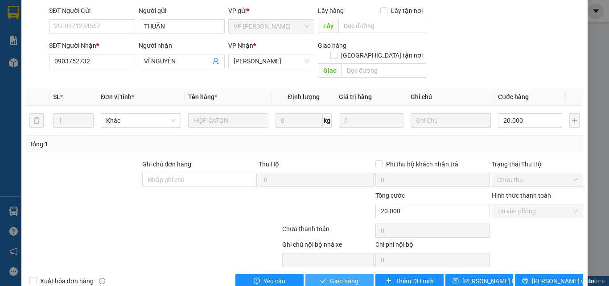
click at [356, 274] on button "Giao hàng" at bounding box center [339, 281] width 68 height 14
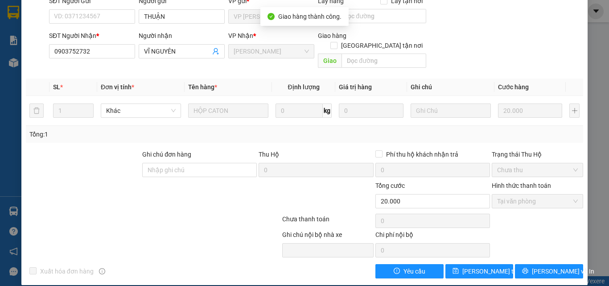
scroll to position [0, 0]
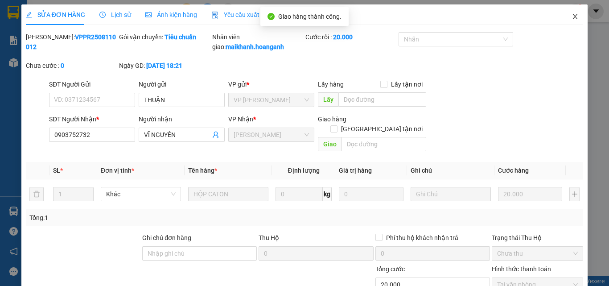
click at [571, 17] on icon "close" at bounding box center [574, 16] width 7 height 7
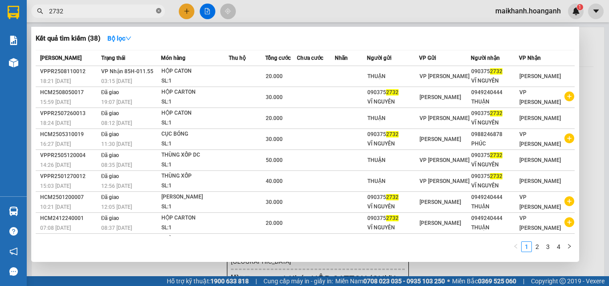
click at [158, 10] on icon "close-circle" at bounding box center [158, 10] width 5 height 5
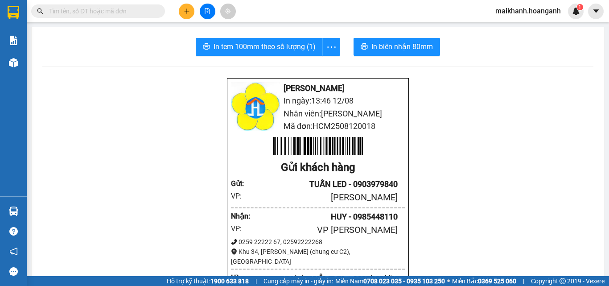
click at [151, 10] on input "text" at bounding box center [101, 11] width 105 height 10
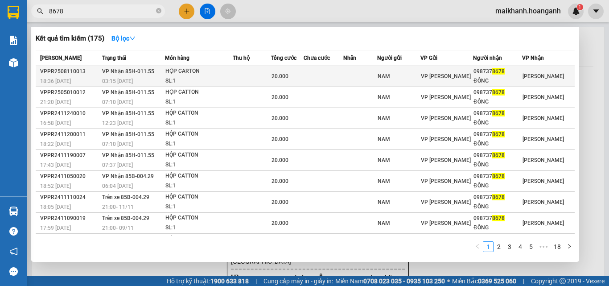
type input "8678"
click at [187, 69] on div "HỘP CARTON" at bounding box center [198, 71] width 67 height 10
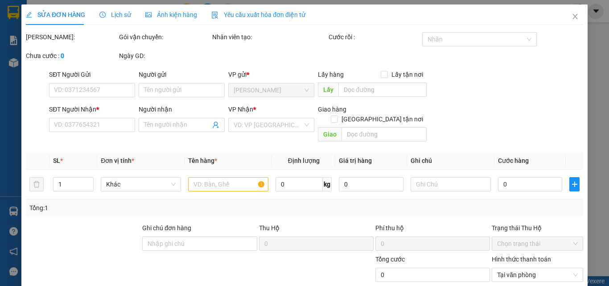
type input "NAM"
type input "0987378678"
type input "ĐÔNG"
type input "20.000"
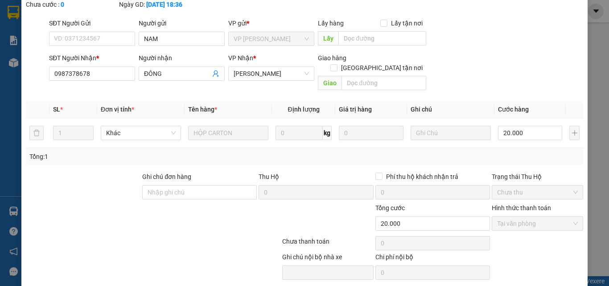
scroll to position [74, 0]
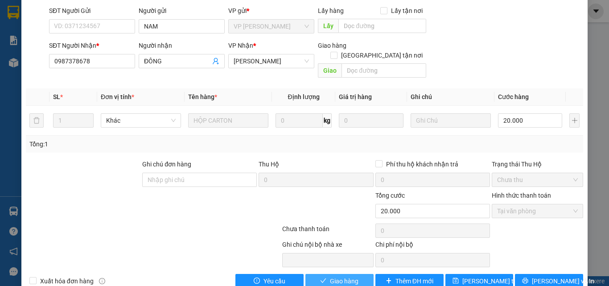
click at [358, 274] on button "Giao hàng" at bounding box center [339, 281] width 68 height 14
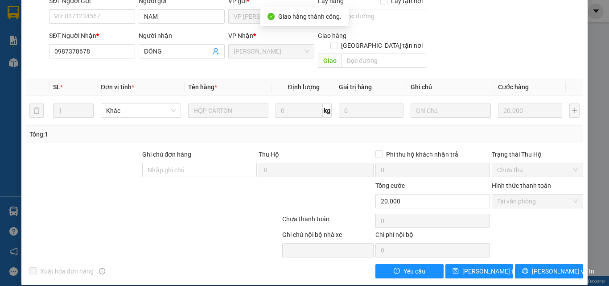
scroll to position [0, 0]
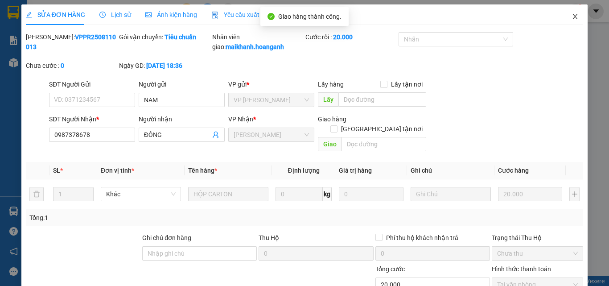
click at [571, 15] on icon "close" at bounding box center [574, 16] width 7 height 7
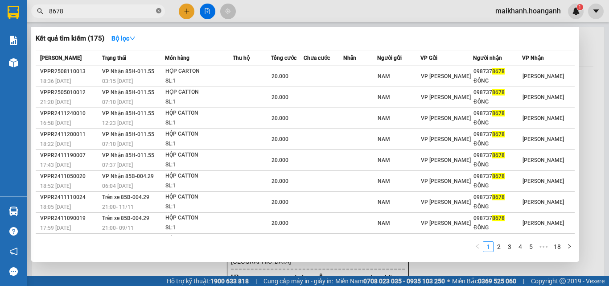
click at [157, 8] on span at bounding box center [158, 11] width 5 height 8
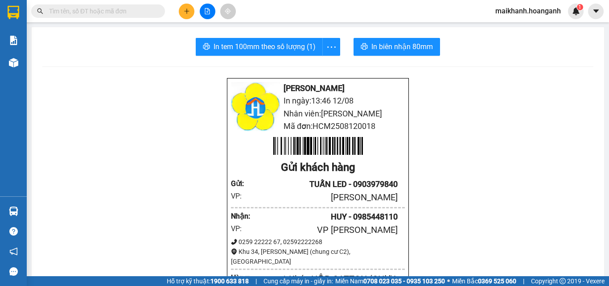
click at [134, 12] on input "text" at bounding box center [101, 11] width 105 height 10
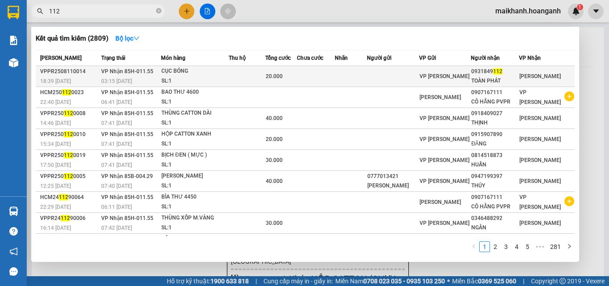
type input "112"
click at [181, 70] on div "CỤC BÓNG" at bounding box center [194, 71] width 67 height 10
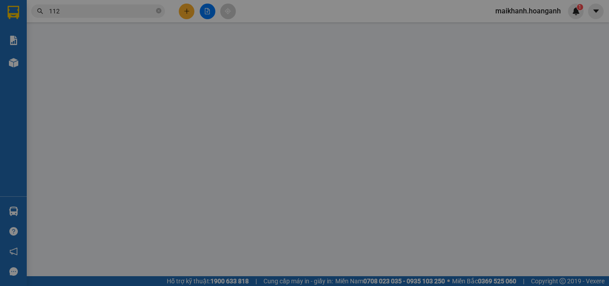
type input "0931849112"
type input "TOÀN PHÁT"
type input "20.000"
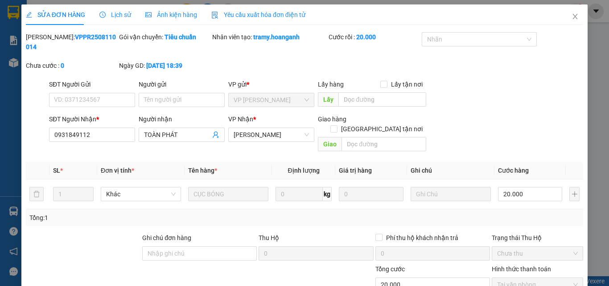
scroll to position [74, 0]
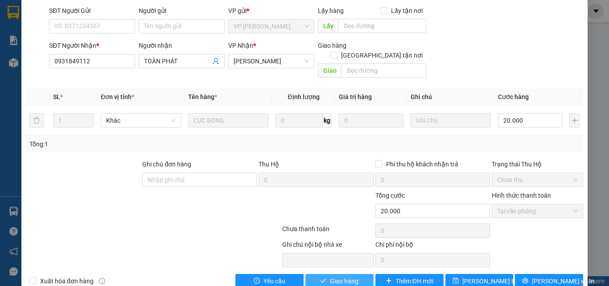
click at [349, 276] on span "Giao hàng" at bounding box center [344, 281] width 29 height 10
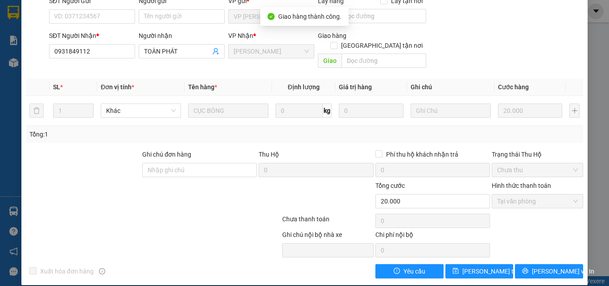
scroll to position [0, 0]
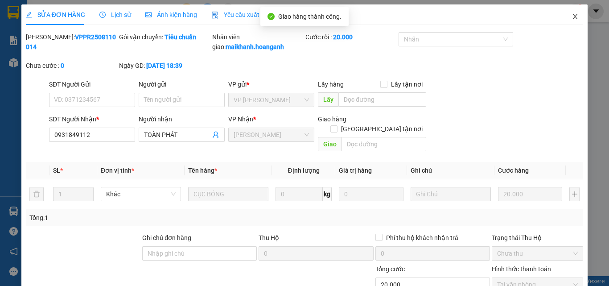
click at [573, 16] on icon "close" at bounding box center [575, 16] width 5 height 5
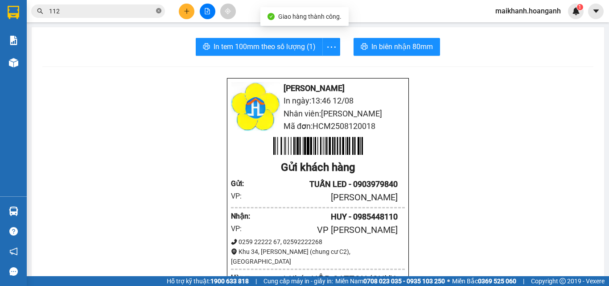
click at [158, 11] on icon "close-circle" at bounding box center [158, 10] width 5 height 5
click at [147, 9] on input "text" at bounding box center [101, 11] width 105 height 10
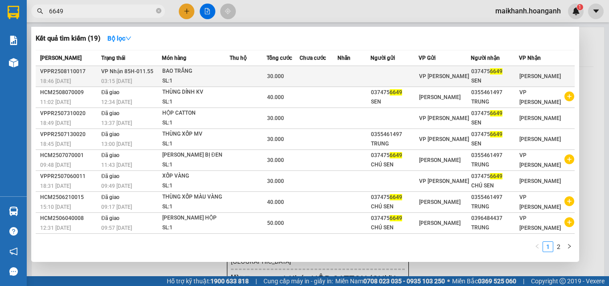
type input "6649"
click at [176, 71] on div "BAO TRẮNG" at bounding box center [195, 71] width 67 height 10
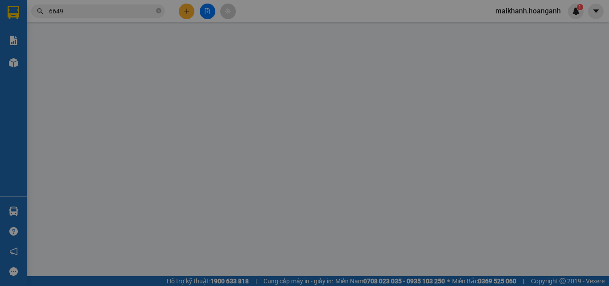
type input "0374756649"
type input "SEN"
type input "30.000"
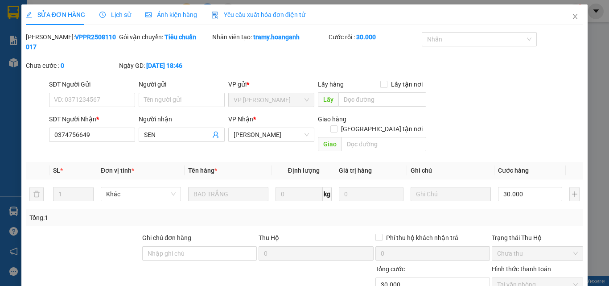
scroll to position [74, 0]
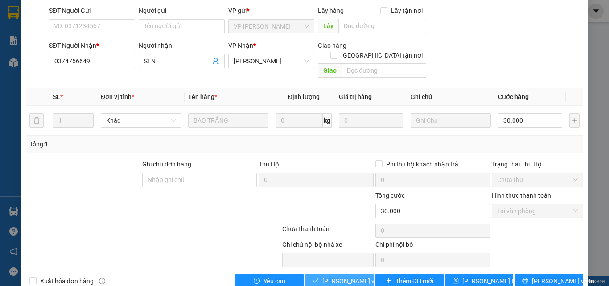
click at [361, 276] on span "[PERSON_NAME] và Giao hàng" at bounding box center [365, 281] width 86 height 10
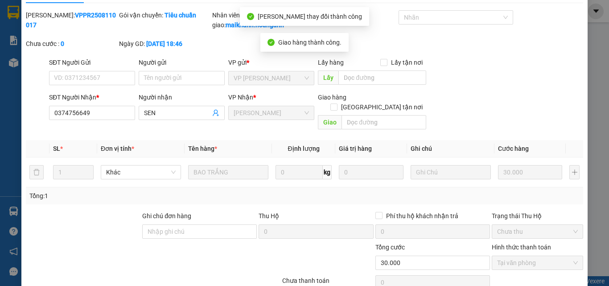
scroll to position [0, 0]
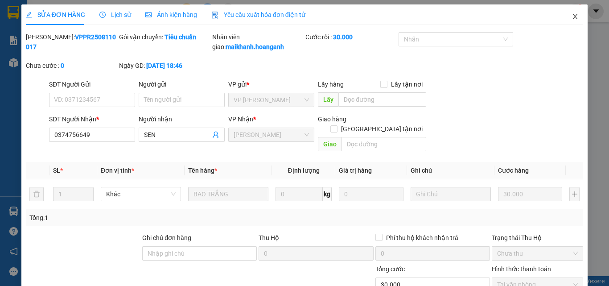
click at [573, 16] on icon "close" at bounding box center [575, 16] width 5 height 5
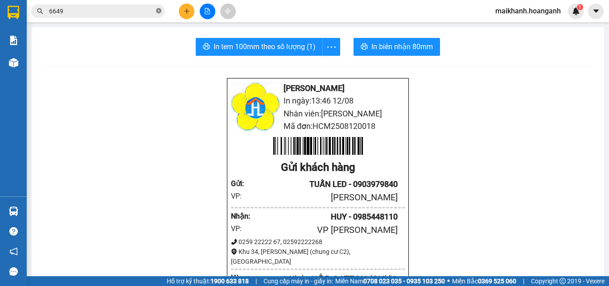
click at [158, 10] on icon "close-circle" at bounding box center [158, 10] width 5 height 5
click at [139, 7] on input "text" at bounding box center [101, 11] width 105 height 10
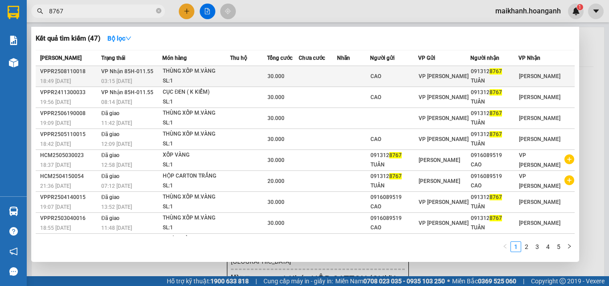
type input "8767"
click at [181, 70] on div "THÙNG XỐP M.VÀNG" at bounding box center [196, 71] width 67 height 10
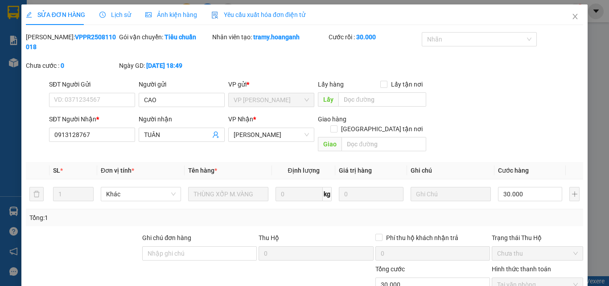
scroll to position [74, 0]
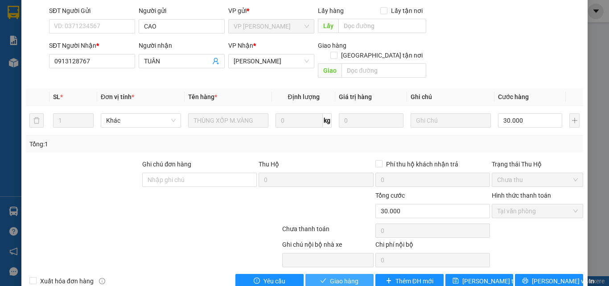
click at [351, 276] on span "Giao hàng" at bounding box center [344, 281] width 29 height 10
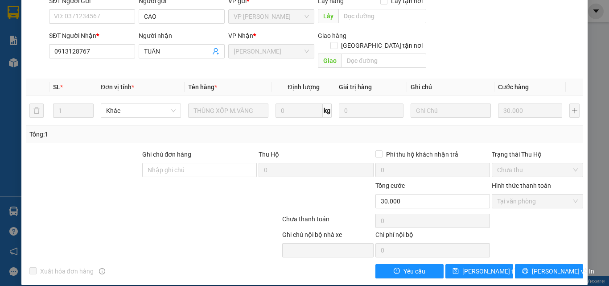
scroll to position [0, 0]
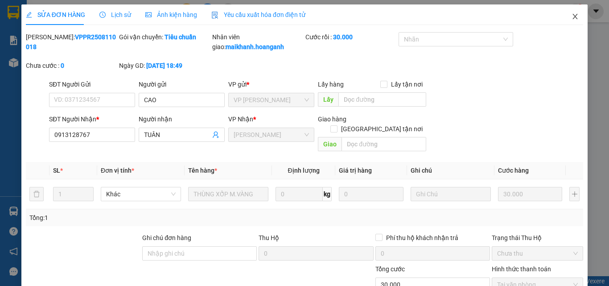
click at [571, 16] on icon "close" at bounding box center [574, 16] width 7 height 7
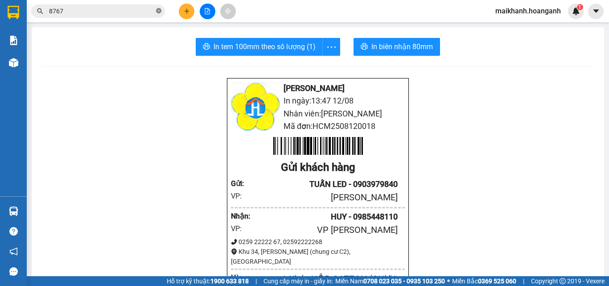
click at [157, 11] on icon "close-circle" at bounding box center [158, 10] width 5 height 5
click at [128, 11] on input "text" at bounding box center [101, 11] width 105 height 10
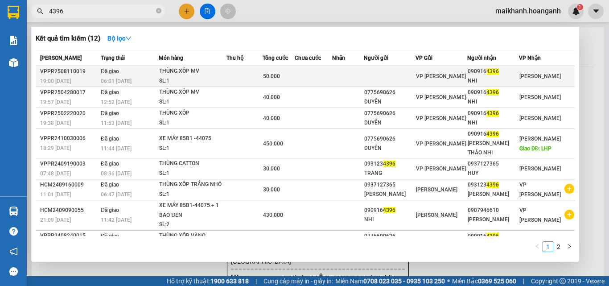
type input "4396"
click at [179, 73] on div "THÙNG XỐP MV" at bounding box center [192, 71] width 67 height 10
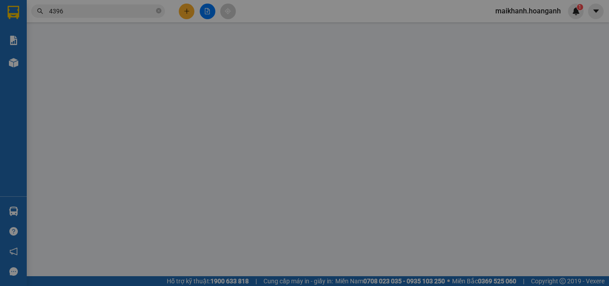
type input "0909164396"
type input "NHI"
type input "50.000"
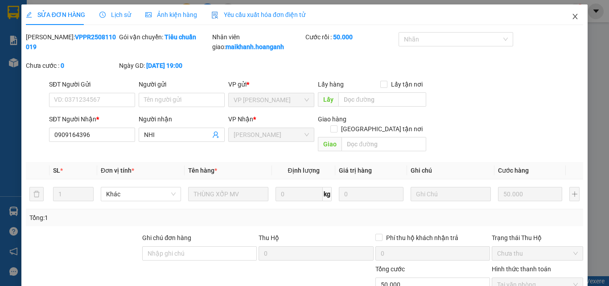
click at [571, 16] on icon "close" at bounding box center [574, 16] width 7 height 7
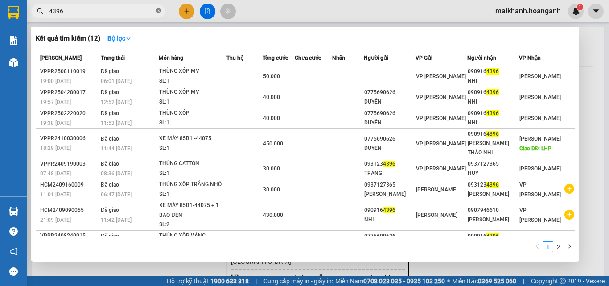
click at [159, 9] on icon "close-circle" at bounding box center [158, 10] width 5 height 5
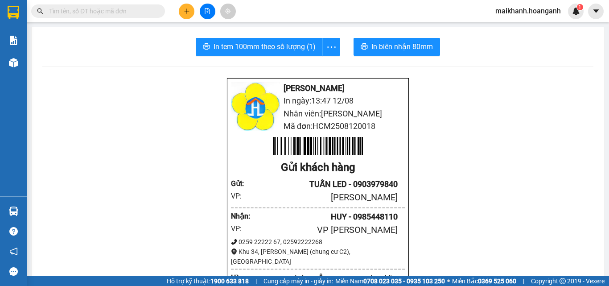
click at [149, 9] on input "text" at bounding box center [101, 11] width 105 height 10
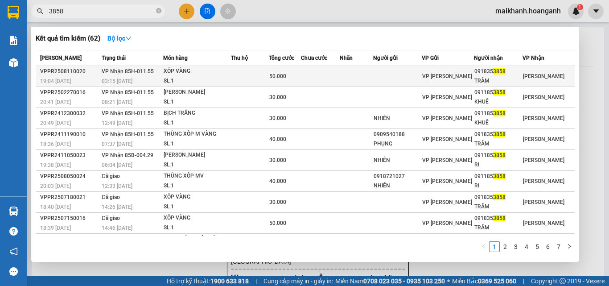
type input "3858"
click at [175, 69] on div "XỐP VÀNG" at bounding box center [197, 71] width 67 height 10
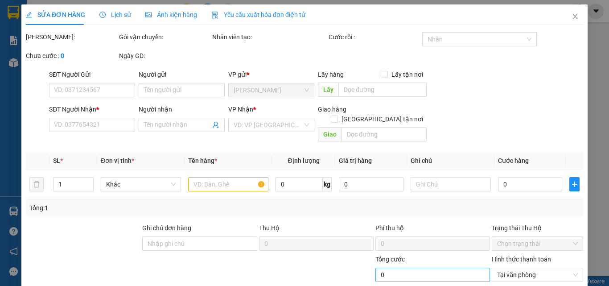
type input "0918353858"
type input "TRÂM"
type input "50.000"
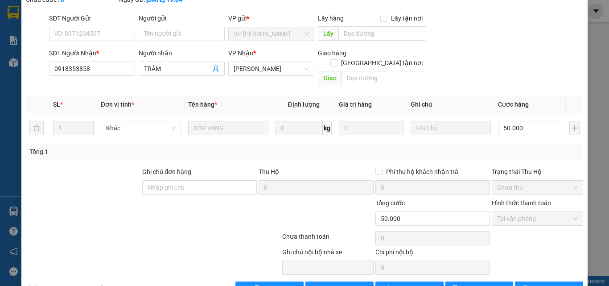
scroll to position [74, 0]
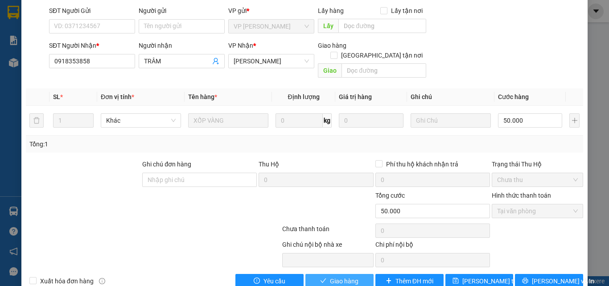
click at [352, 276] on span "Giao hàng" at bounding box center [344, 281] width 29 height 10
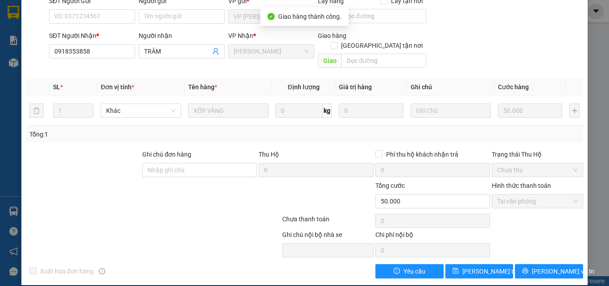
scroll to position [0, 0]
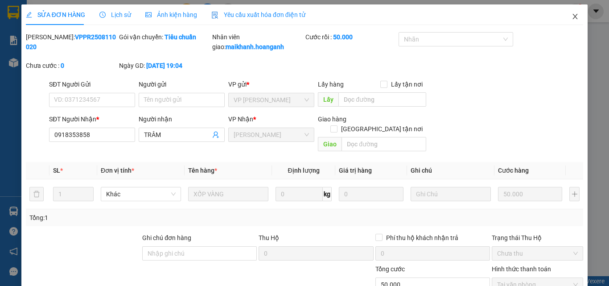
click at [573, 16] on icon "close" at bounding box center [575, 16] width 5 height 5
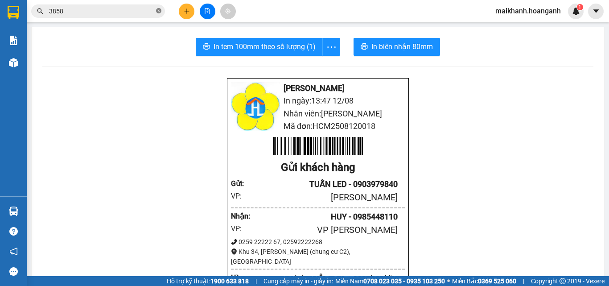
click at [158, 11] on icon "close-circle" at bounding box center [158, 10] width 5 height 5
click at [135, 12] on input "text" at bounding box center [101, 11] width 105 height 10
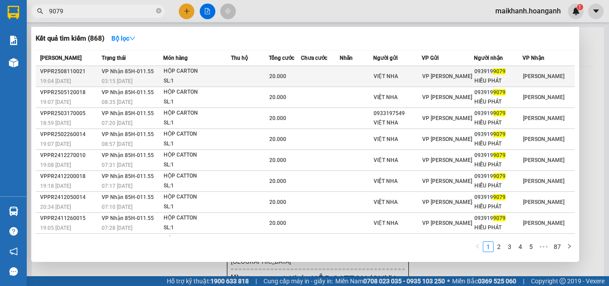
type input "9079"
click at [187, 72] on div "HỘP CARTON" at bounding box center [197, 71] width 67 height 10
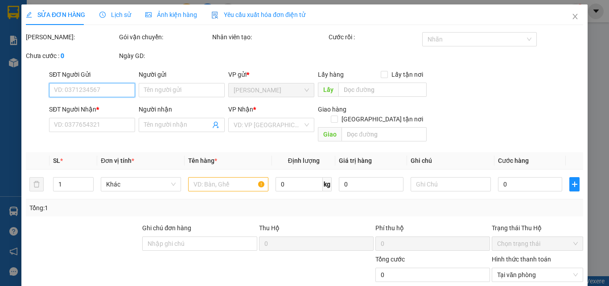
type input "VIỆT NHA"
type input "0939199079"
type input "HIẾU PHÁT"
type input "20.000"
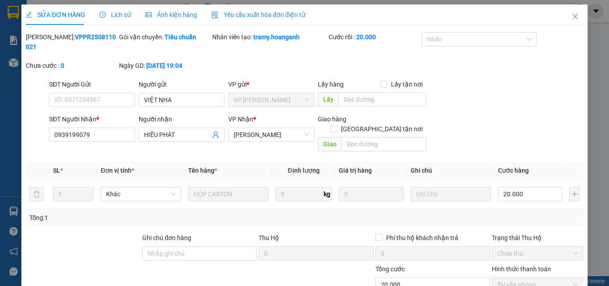
scroll to position [74, 0]
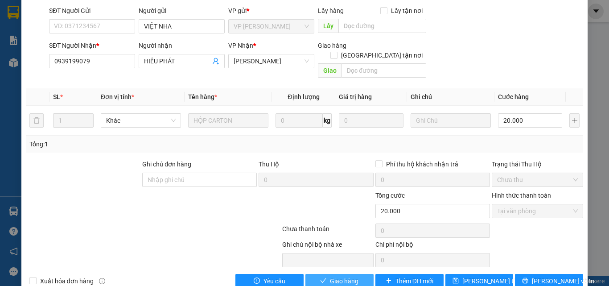
click at [354, 276] on span "Giao hàng" at bounding box center [344, 281] width 29 height 10
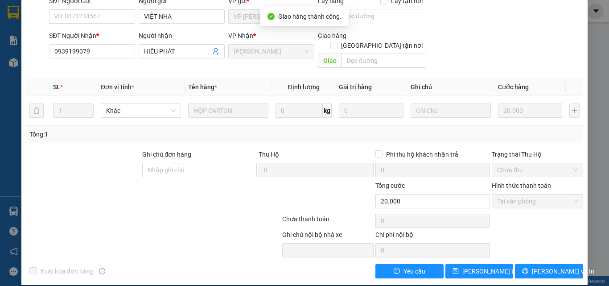
scroll to position [0, 0]
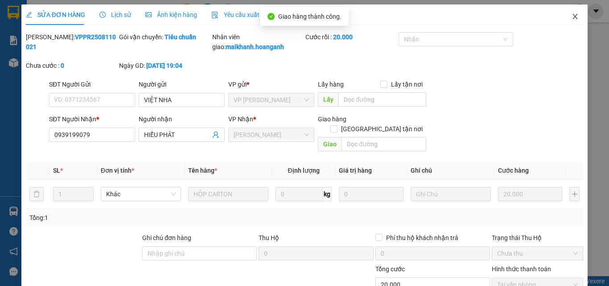
click at [571, 17] on icon "close" at bounding box center [574, 16] width 7 height 7
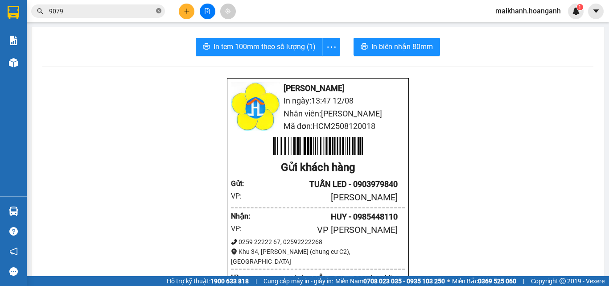
click at [158, 10] on icon "close-circle" at bounding box center [158, 10] width 5 height 5
click at [142, 10] on input "text" at bounding box center [101, 11] width 105 height 10
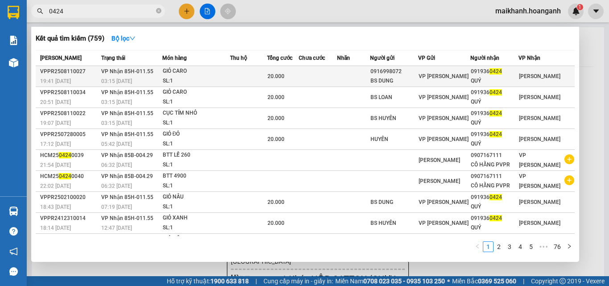
type input "0424"
click at [179, 67] on div "GIỎ CARO" at bounding box center [196, 71] width 67 height 10
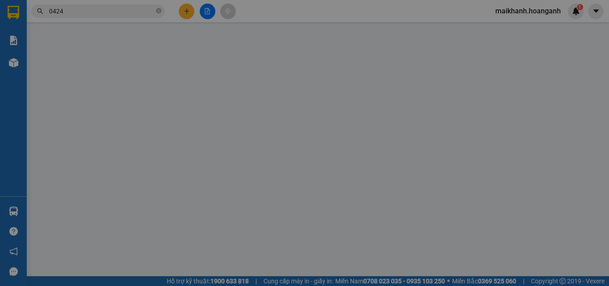
type input "0916998072"
type input "BS DUNG"
type input "0919360424"
type input "QUÝ"
type input "20.000"
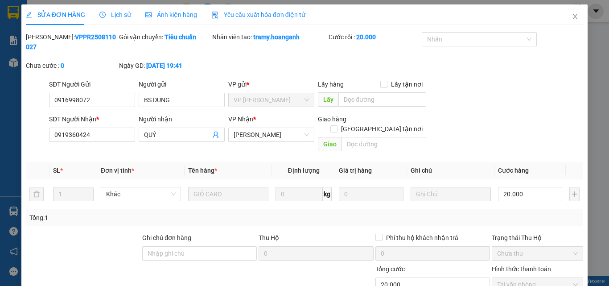
scroll to position [74, 0]
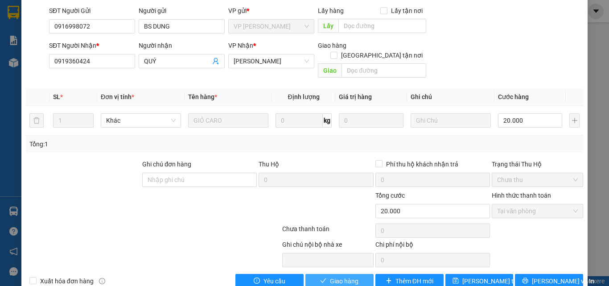
click at [363, 274] on button "Giao hàng" at bounding box center [339, 281] width 68 height 14
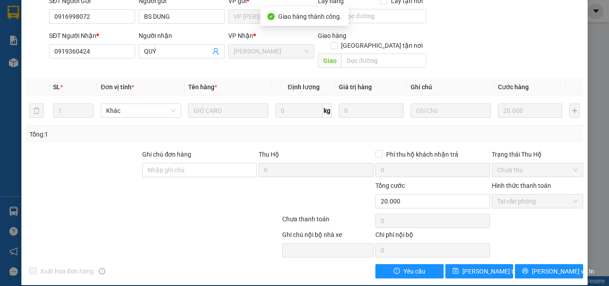
scroll to position [0, 0]
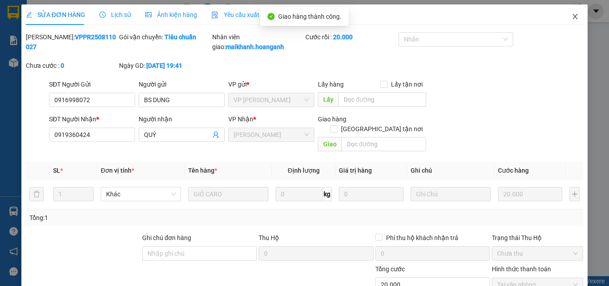
click at [571, 16] on icon "close" at bounding box center [574, 16] width 7 height 7
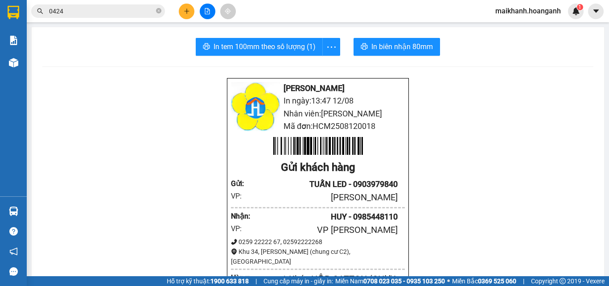
click at [128, 6] on input "0424" at bounding box center [101, 11] width 105 height 10
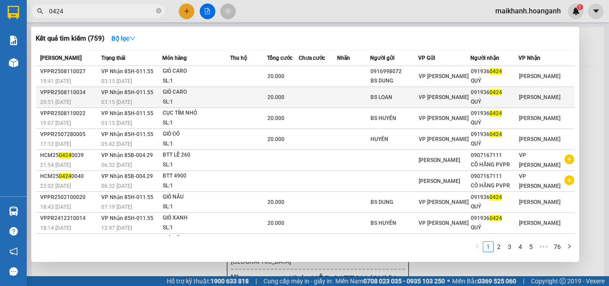
click at [176, 90] on div "GIỎ CARO" at bounding box center [196, 92] width 67 height 10
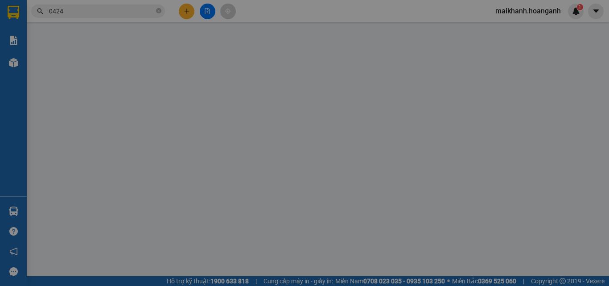
type input "BS LOAN"
type input "0919360424"
type input "QUÝ"
type input "20.000"
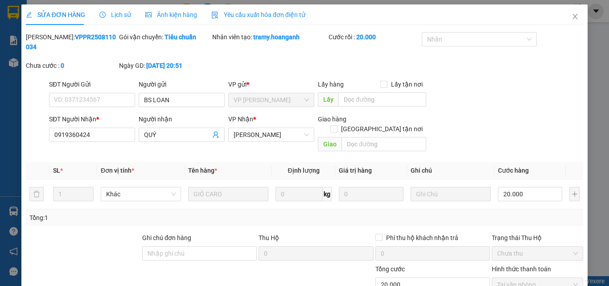
scroll to position [74, 0]
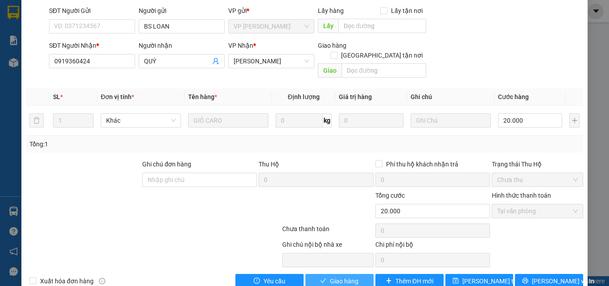
click at [356, 274] on button "Giao hàng" at bounding box center [339, 281] width 68 height 14
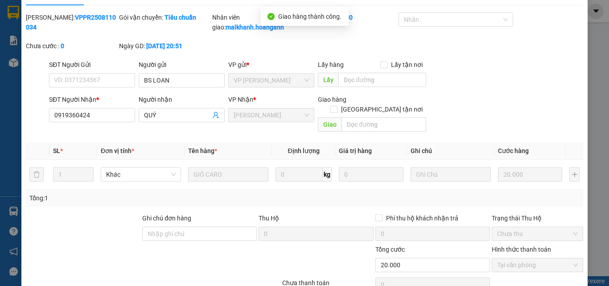
scroll to position [0, 0]
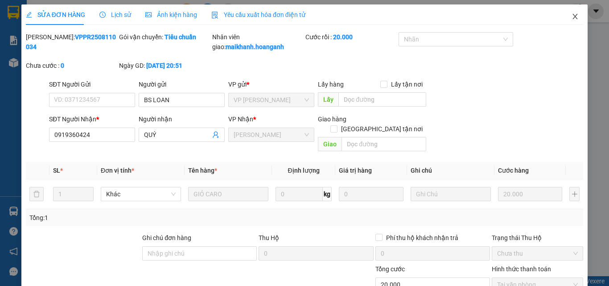
click at [573, 16] on icon "close" at bounding box center [575, 16] width 5 height 5
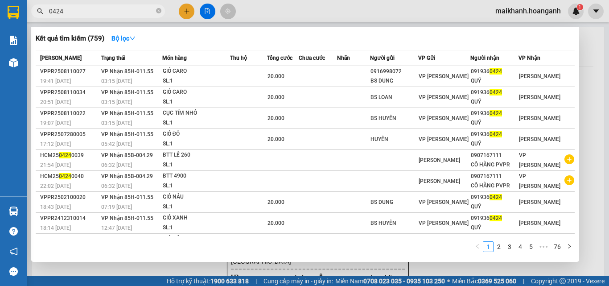
click at [120, 8] on input "0424" at bounding box center [101, 11] width 105 height 10
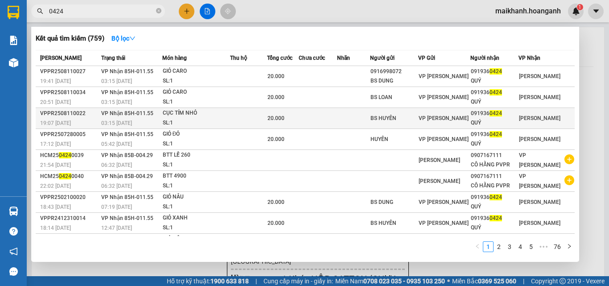
click at [180, 114] on div "CỤC TÍM NHỎ" at bounding box center [196, 113] width 67 height 10
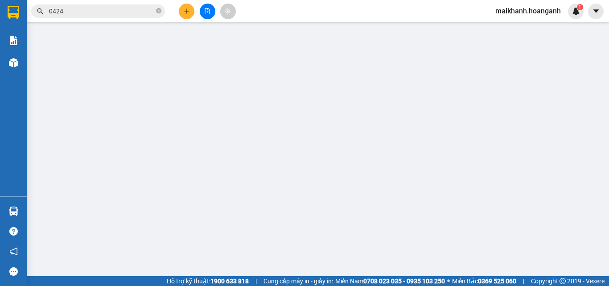
type input "BS HUYÊN"
type input "0919360424"
type input "QUÝ"
type input "20.000"
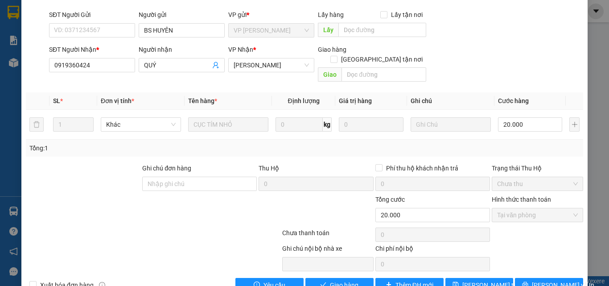
scroll to position [74, 0]
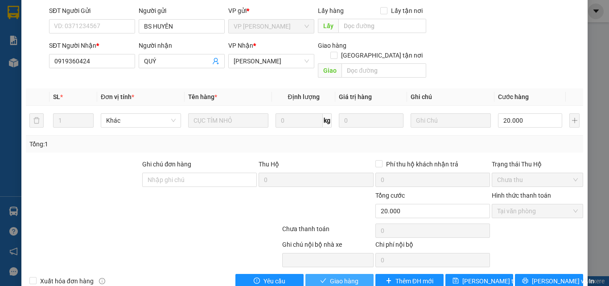
click at [343, 276] on span "Giao hàng" at bounding box center [344, 281] width 29 height 10
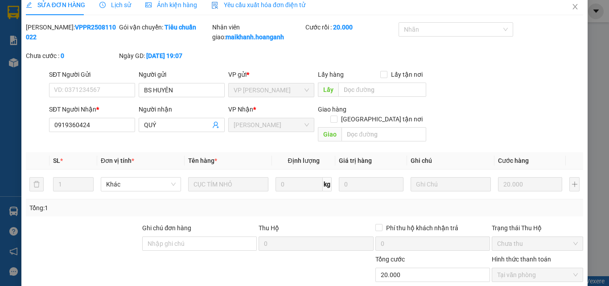
scroll to position [0, 0]
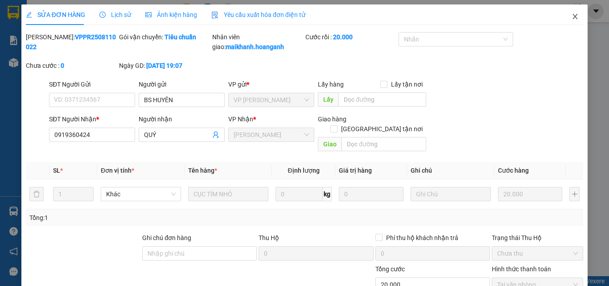
click at [571, 14] on icon "close" at bounding box center [574, 16] width 7 height 7
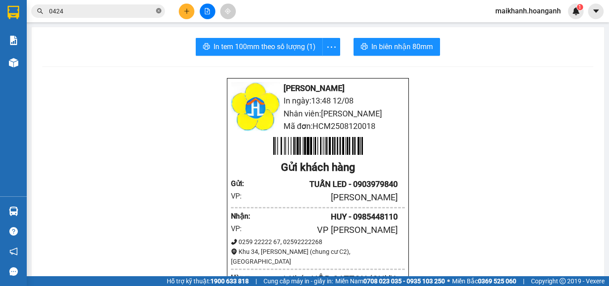
click at [157, 11] on icon "close-circle" at bounding box center [158, 10] width 5 height 5
click at [143, 14] on input "text" at bounding box center [101, 11] width 105 height 10
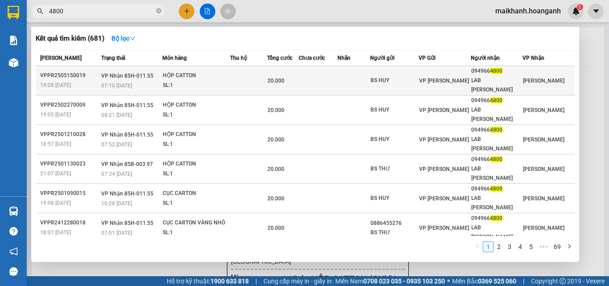
type input "4800"
click at [187, 73] on div "HỘP CATTON" at bounding box center [196, 76] width 67 height 10
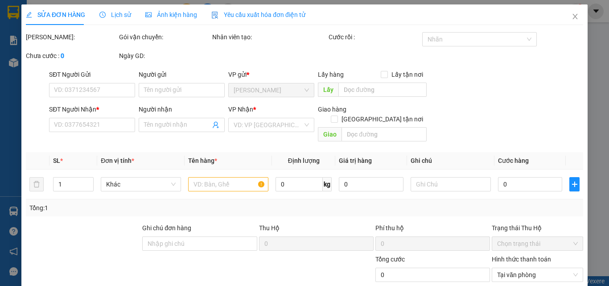
type input "BS HUY"
type input "0949664800"
type input "LAB [PERSON_NAME]"
type input "20.000"
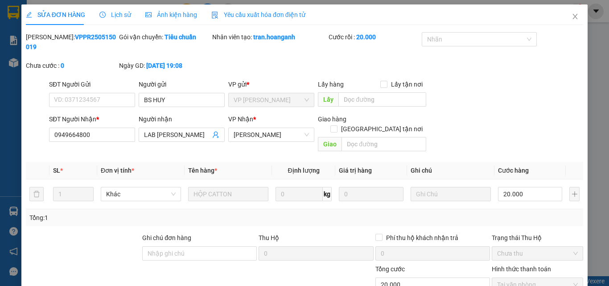
scroll to position [74, 0]
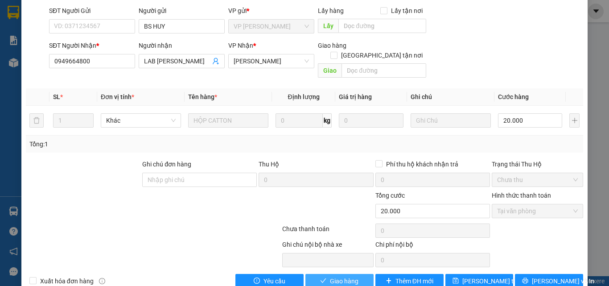
click at [346, 276] on span "Giao hàng" at bounding box center [344, 281] width 29 height 10
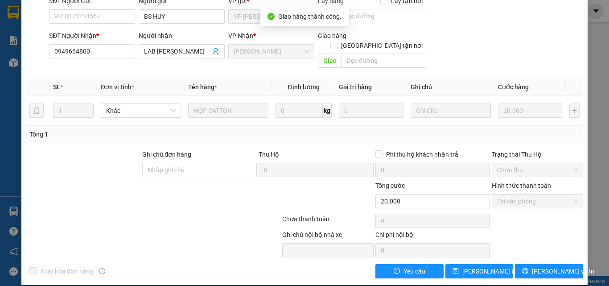
scroll to position [0, 0]
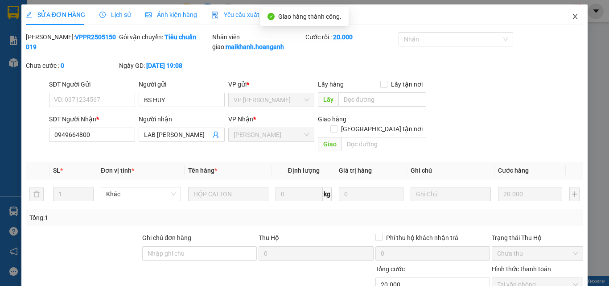
click at [573, 16] on icon "close" at bounding box center [575, 16] width 5 height 5
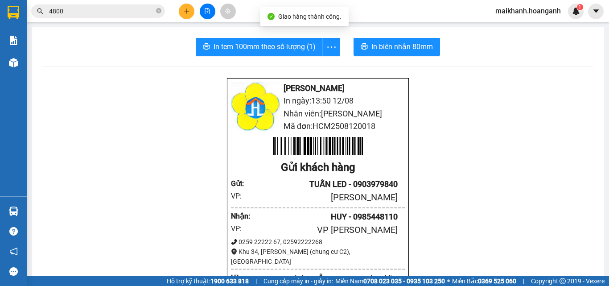
drag, startPoint x: 160, startPoint y: 10, endPoint x: 153, endPoint y: 12, distance: 7.3
click at [160, 10] on icon "close-circle" at bounding box center [158, 10] width 5 height 5
click at [133, 15] on input "text" at bounding box center [101, 11] width 105 height 10
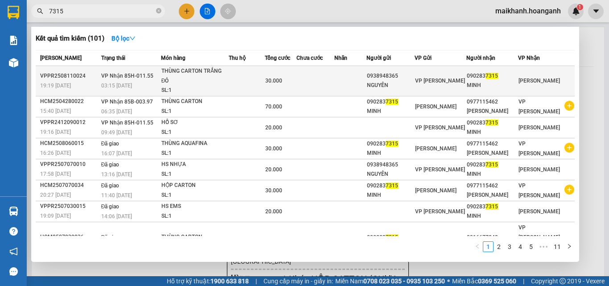
type input "7315"
click at [183, 72] on div "THÙNG CARTON TRẮNG ĐỎ" at bounding box center [194, 75] width 67 height 19
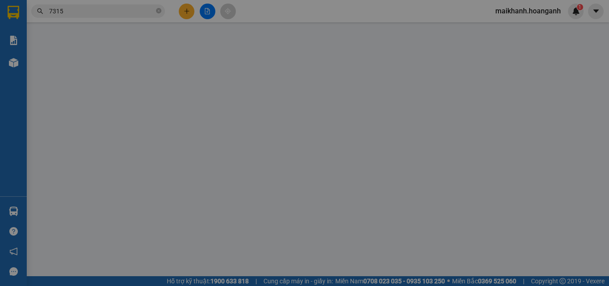
type input "0938948365"
type input "NGUYÊN"
type input "0902837315"
type input "MINH"
type input "30.000"
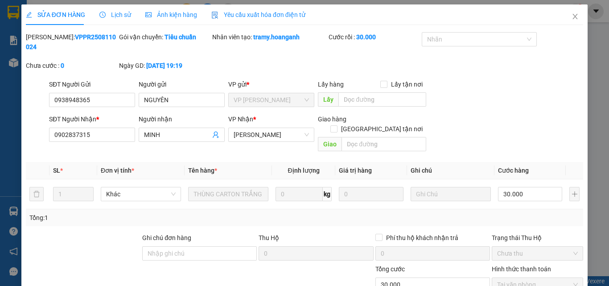
scroll to position [74, 0]
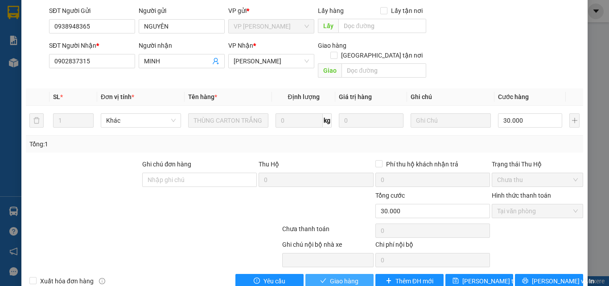
click at [333, 276] on span "Giao hàng" at bounding box center [344, 281] width 29 height 10
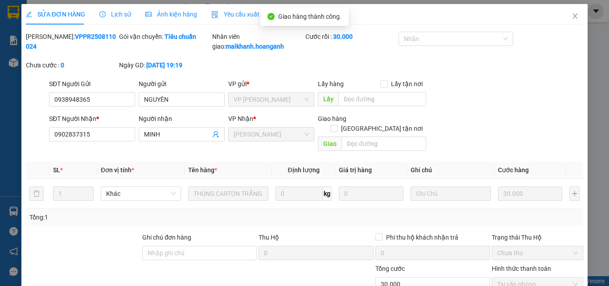
scroll to position [0, 0]
click at [571, 17] on icon "close" at bounding box center [574, 16] width 7 height 7
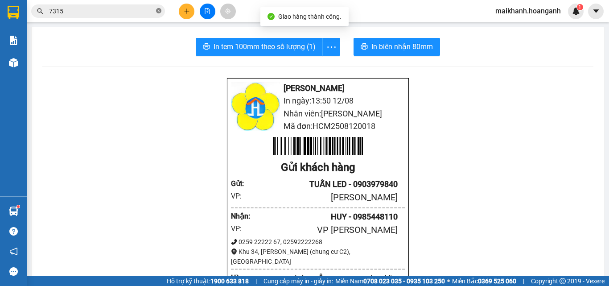
click at [159, 11] on icon "close-circle" at bounding box center [158, 10] width 5 height 5
click at [152, 12] on input "text" at bounding box center [101, 11] width 105 height 10
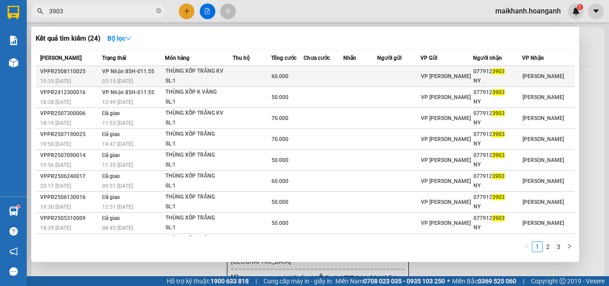
type input "3903"
click at [190, 73] on div "THÙNG XỐP TRẮNG KV" at bounding box center [198, 71] width 67 height 10
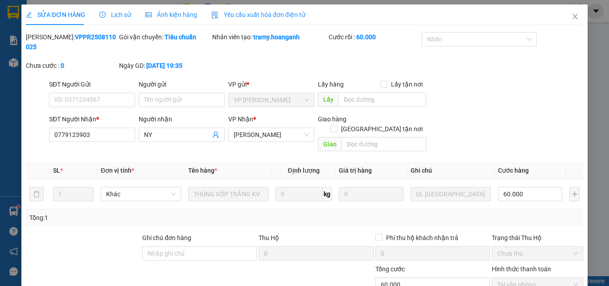
scroll to position [74, 0]
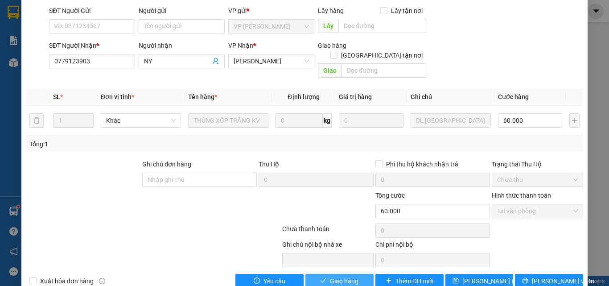
click at [351, 276] on span "Giao hàng" at bounding box center [344, 281] width 29 height 10
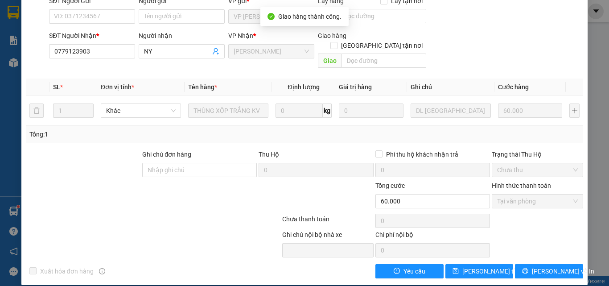
scroll to position [0, 0]
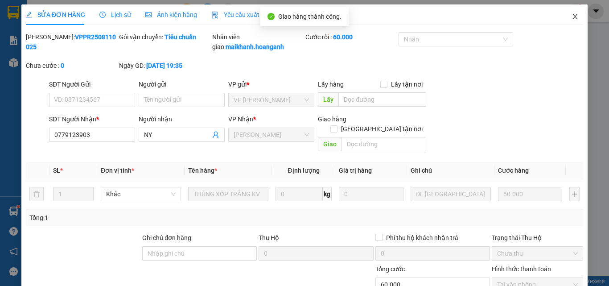
click at [571, 16] on icon "close" at bounding box center [574, 16] width 7 height 7
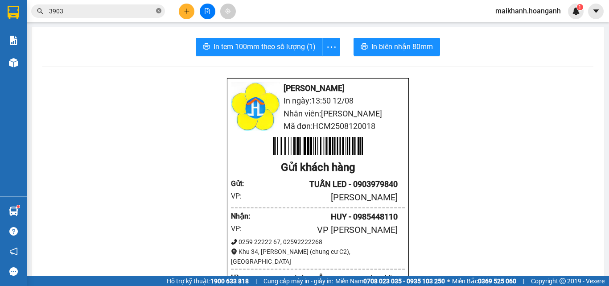
click at [158, 8] on icon "close-circle" at bounding box center [158, 10] width 5 height 5
click at [146, 10] on input "text" at bounding box center [101, 11] width 105 height 10
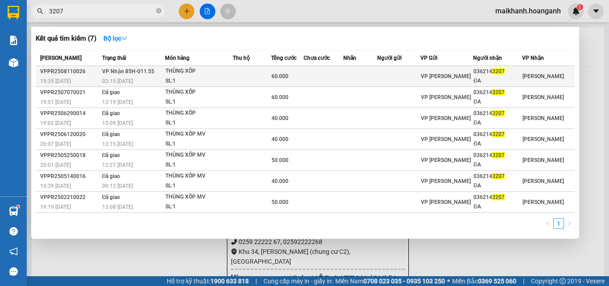
type input "3207"
click at [176, 69] on div "THÙNG XỐP" at bounding box center [198, 71] width 67 height 10
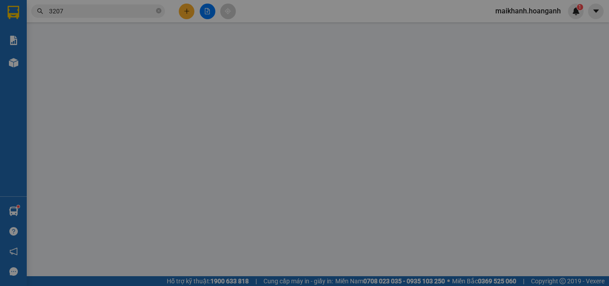
type input "0362143207"
type input "ĐA"
type input "60.000"
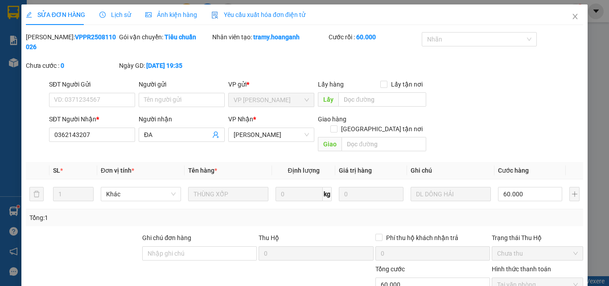
scroll to position [74, 0]
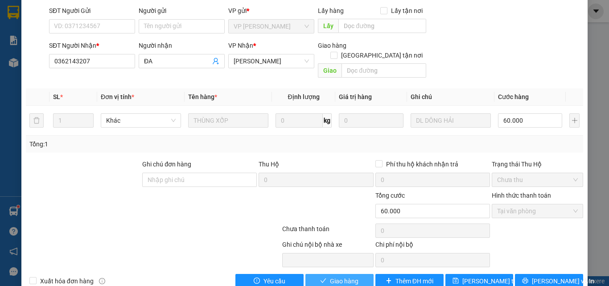
click at [340, 276] on span "Giao hàng" at bounding box center [344, 281] width 29 height 10
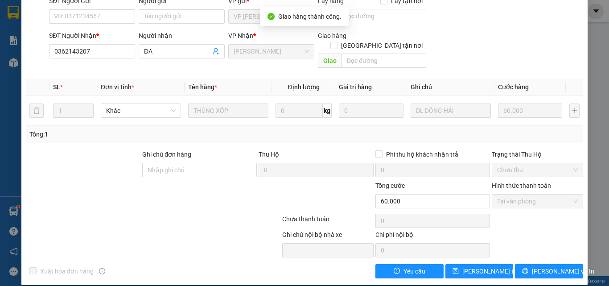
scroll to position [0, 0]
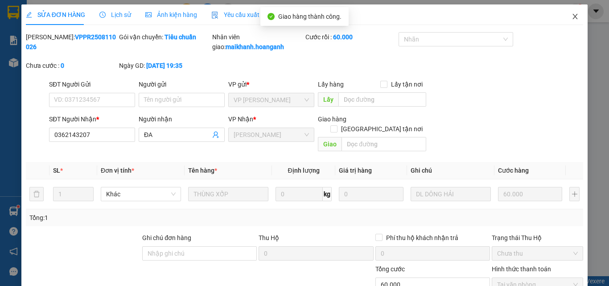
click at [571, 15] on icon "close" at bounding box center [574, 16] width 7 height 7
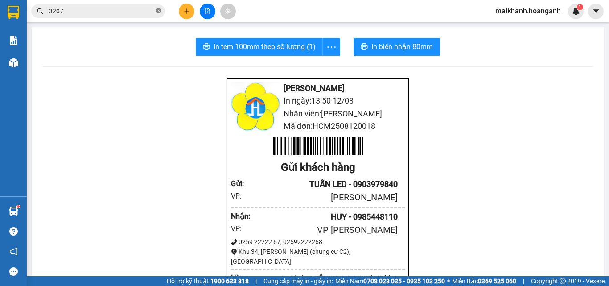
click at [159, 11] on icon "close-circle" at bounding box center [158, 10] width 5 height 5
click at [139, 9] on input "text" at bounding box center [101, 11] width 105 height 10
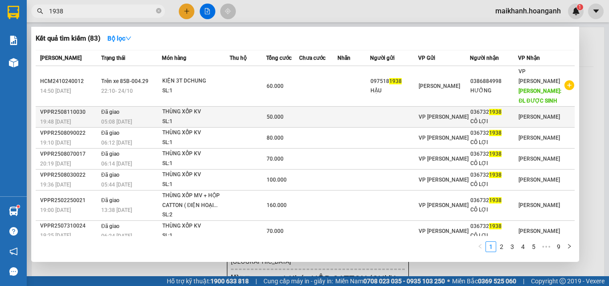
type input "1938"
click at [170, 107] on div "THÙNG XỐP KV" at bounding box center [195, 112] width 67 height 10
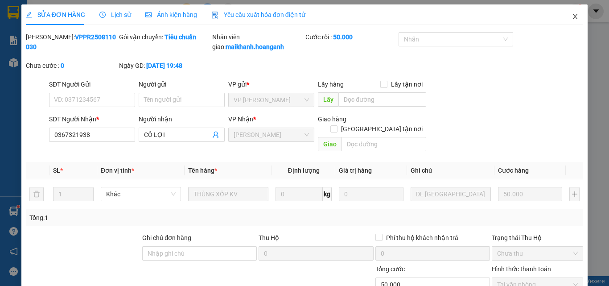
click at [573, 16] on icon "close" at bounding box center [575, 16] width 5 height 5
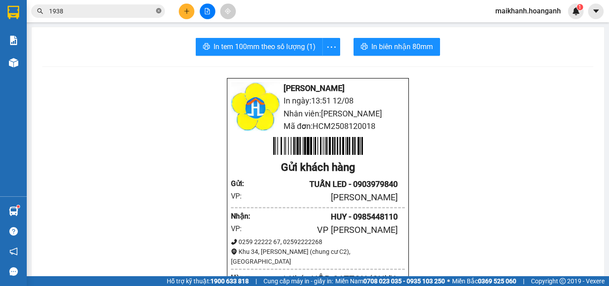
click at [157, 10] on icon "close-circle" at bounding box center [158, 10] width 5 height 5
click at [154, 10] on input "text" at bounding box center [101, 11] width 105 height 10
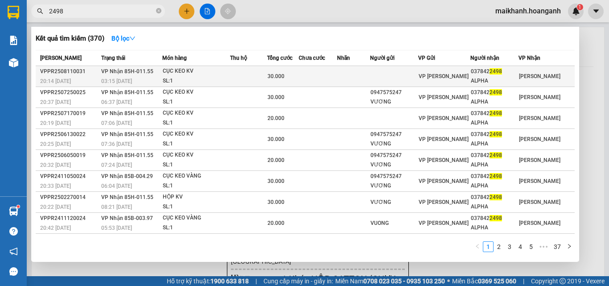
type input "2498"
click at [184, 70] on div "CỤC KEO KV" at bounding box center [196, 71] width 67 height 10
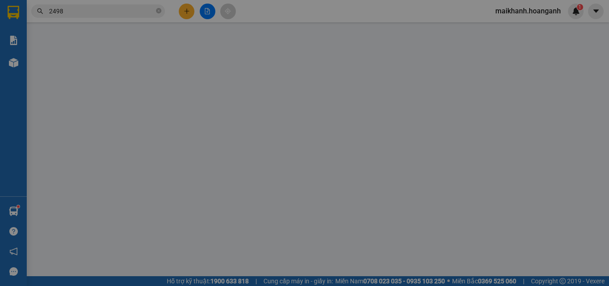
type input "0378422498"
type input "ALPHA"
type input "30.000"
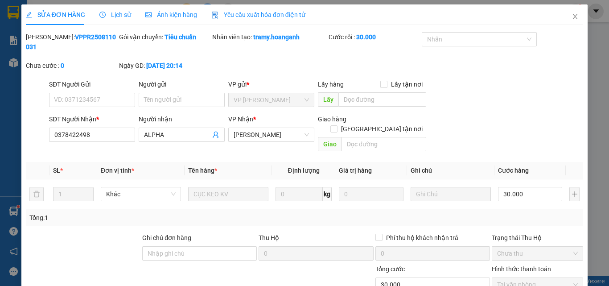
scroll to position [74, 0]
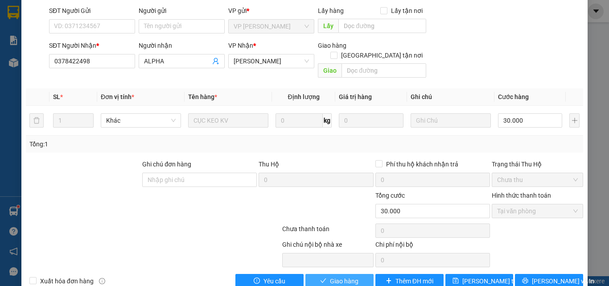
click at [348, 276] on span "Giao hàng" at bounding box center [344, 281] width 29 height 10
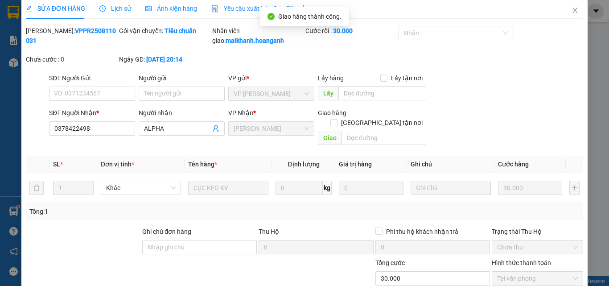
scroll to position [0, 0]
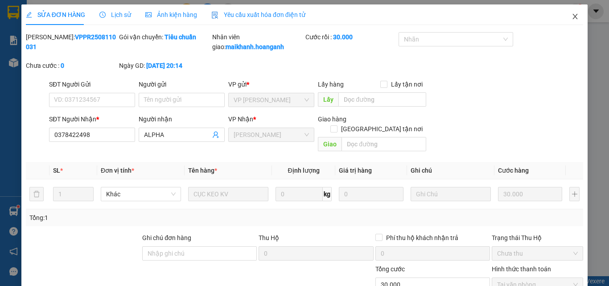
click at [571, 16] on icon "close" at bounding box center [574, 16] width 7 height 7
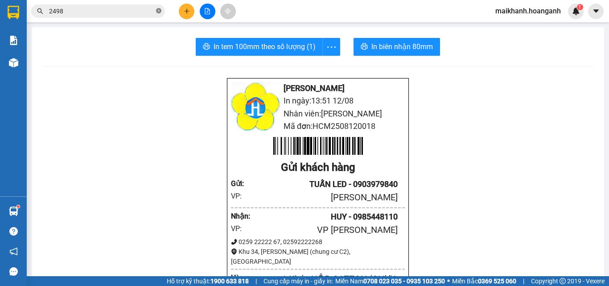
click at [159, 8] on span at bounding box center [158, 11] width 5 height 8
click at [146, 14] on input "text" at bounding box center [101, 11] width 105 height 10
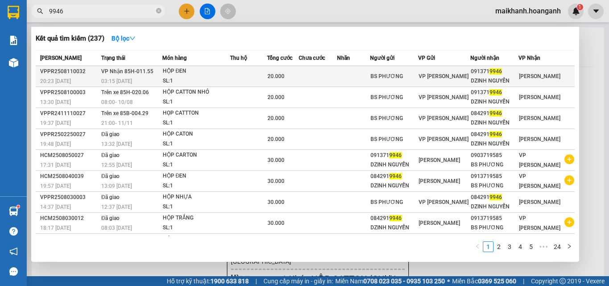
type input "9946"
click at [179, 68] on div "HỘP ĐEN" at bounding box center [196, 71] width 67 height 10
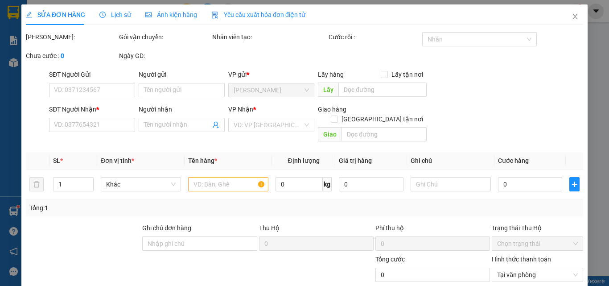
type input "BS PHƯƠNG"
type input "0913719946"
type input "DZINH NGUYỄN"
type input "20.000"
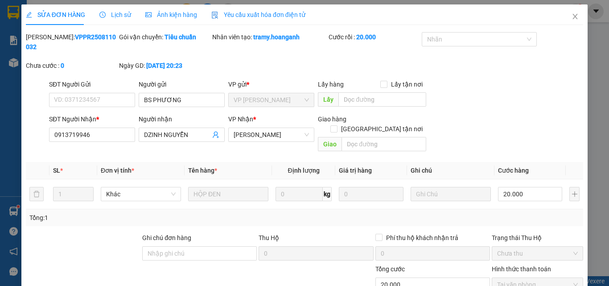
scroll to position [74, 0]
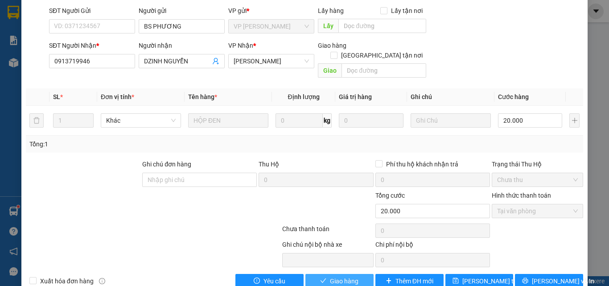
click at [358, 274] on button "Giao hàng" at bounding box center [339, 281] width 68 height 14
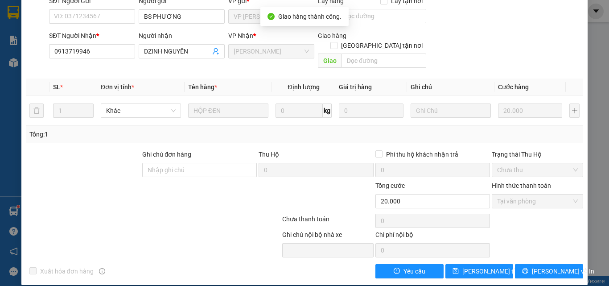
scroll to position [0, 0]
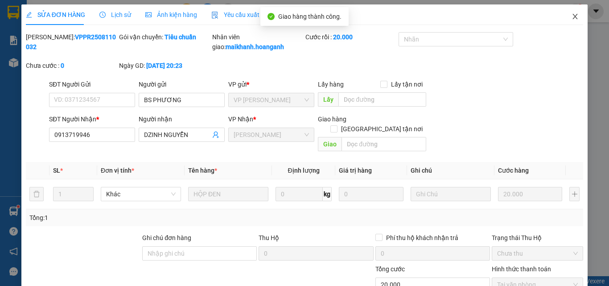
click at [571, 17] on icon "close" at bounding box center [574, 16] width 7 height 7
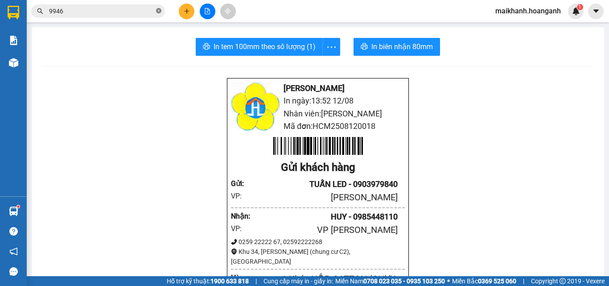
click at [159, 8] on span at bounding box center [158, 11] width 5 height 8
click at [150, 11] on input "text" at bounding box center [101, 11] width 105 height 10
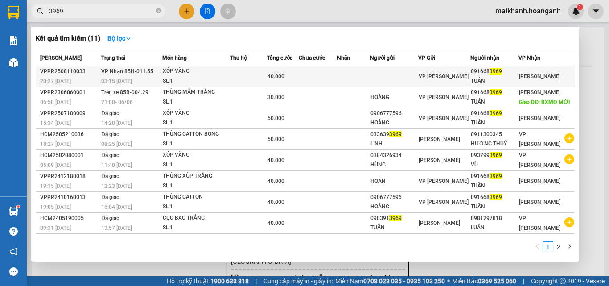
type input "3969"
click at [172, 70] on div "XỐP VÀNG" at bounding box center [196, 71] width 67 height 10
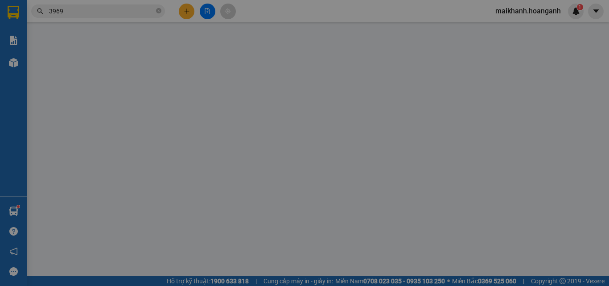
type input "0916683969"
type input "TUẤN"
type input "40.000"
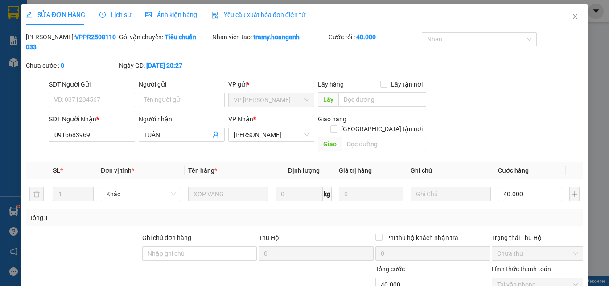
scroll to position [74, 0]
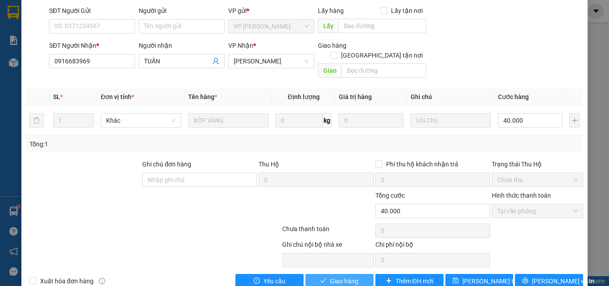
click at [330, 276] on span "Giao hàng" at bounding box center [344, 281] width 29 height 10
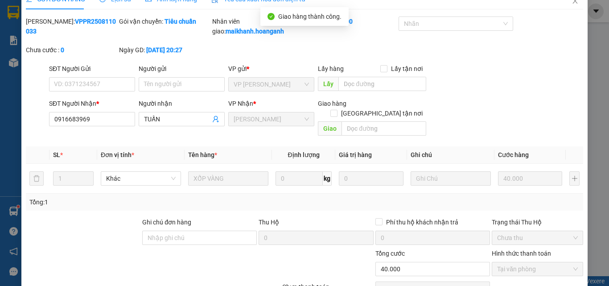
scroll to position [0, 0]
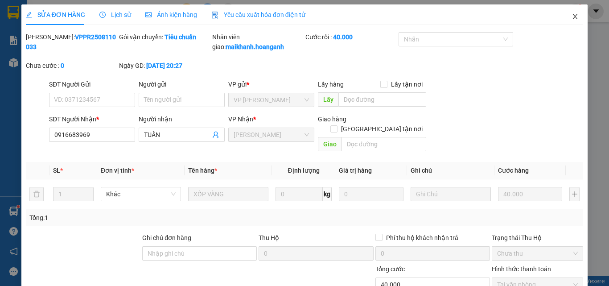
click at [573, 16] on icon "close" at bounding box center [575, 16] width 5 height 5
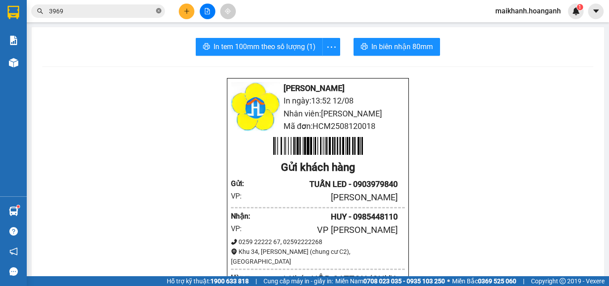
click at [158, 8] on span at bounding box center [158, 11] width 5 height 8
click at [140, 11] on input "text" at bounding box center [101, 11] width 105 height 10
click at [104, 8] on input "text" at bounding box center [101, 11] width 105 height 10
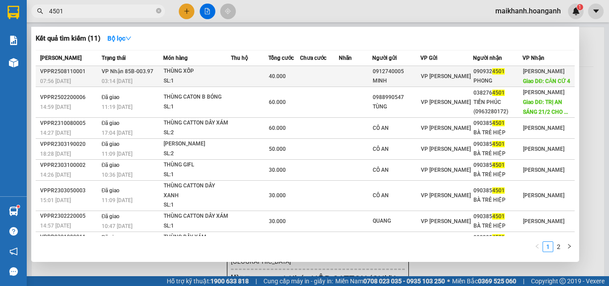
type input "4501"
click at [190, 76] on div "THÙNG XỐP" at bounding box center [197, 71] width 67 height 10
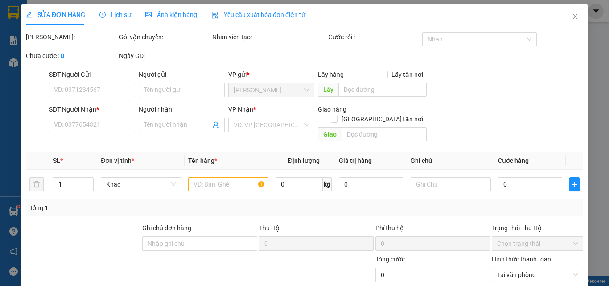
type input "0912740005"
type input "MINH"
type input "0909324501"
type input "PHONG"
type input "CĂN CỨ 4"
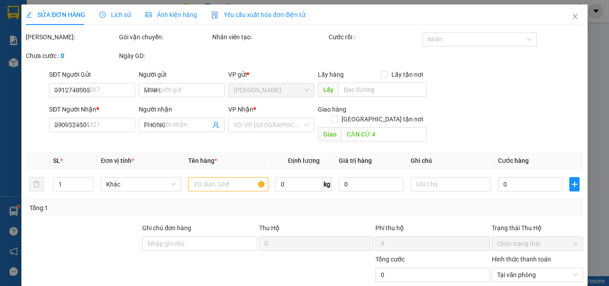
type input "40.000"
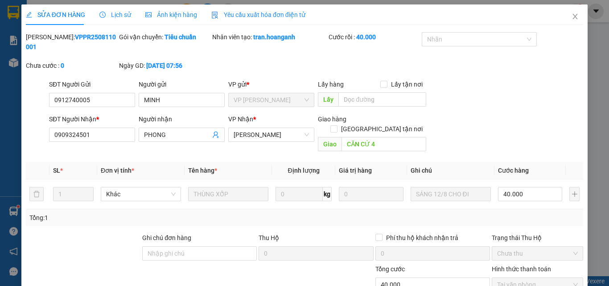
scroll to position [74, 0]
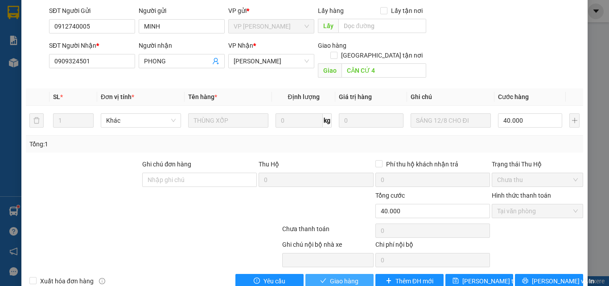
click at [360, 274] on button "Giao hàng" at bounding box center [339, 281] width 68 height 14
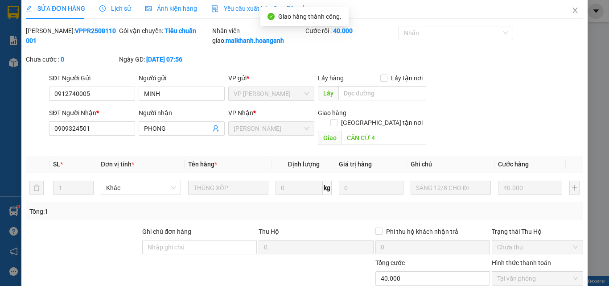
scroll to position [0, 0]
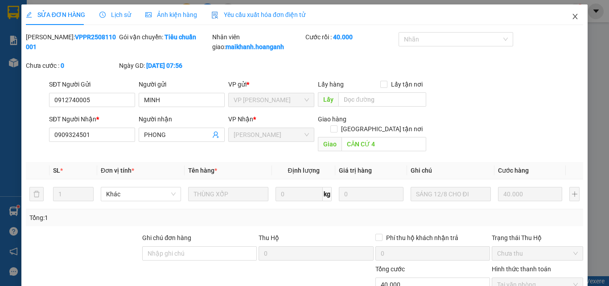
click at [571, 15] on icon "close" at bounding box center [574, 16] width 7 height 7
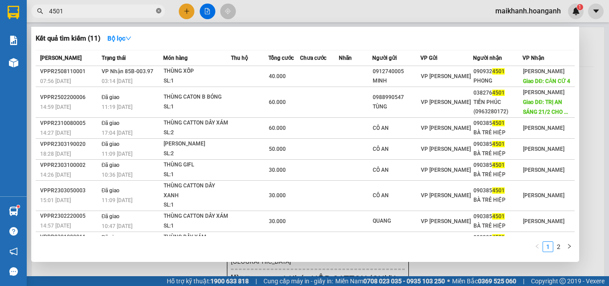
click at [159, 8] on span at bounding box center [158, 11] width 5 height 8
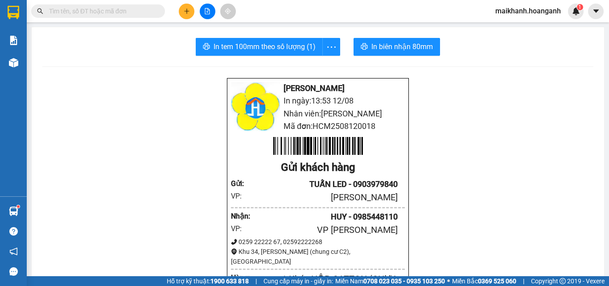
click at [151, 14] on input "text" at bounding box center [101, 11] width 105 height 10
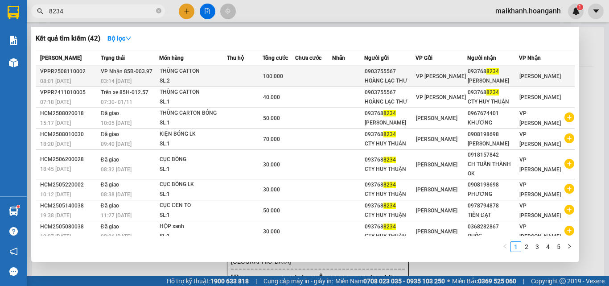
type input "8234"
click at [196, 70] on div "THÙNG CATTON" at bounding box center [193, 71] width 67 height 10
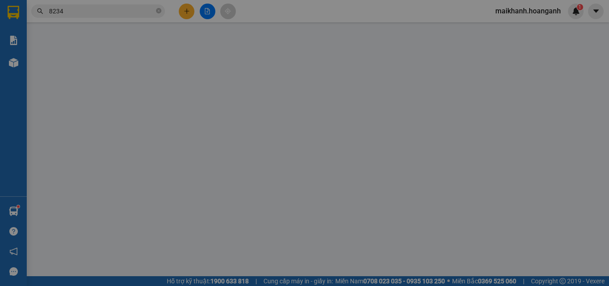
type input "0903755567"
type input "HOÀNG LẠC THƯ"
type input "0937688234"
type input "[PERSON_NAME]"
type input "100.000"
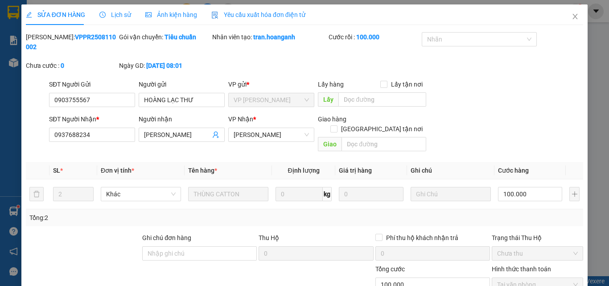
scroll to position [74, 0]
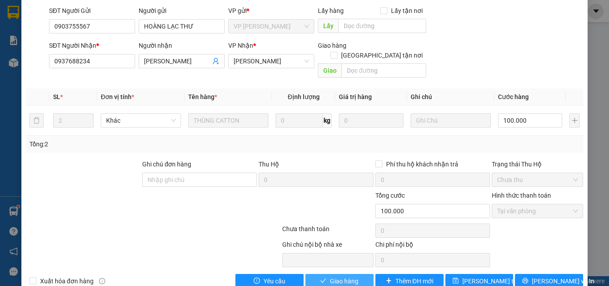
click at [341, 276] on span "Giao hàng" at bounding box center [344, 281] width 29 height 10
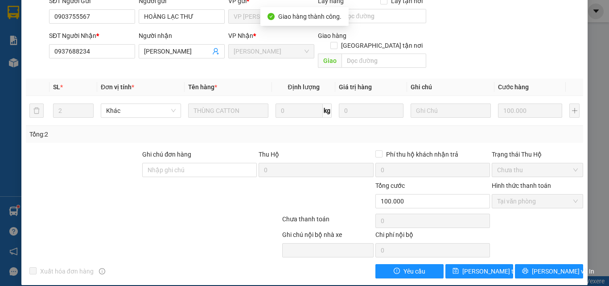
scroll to position [0, 0]
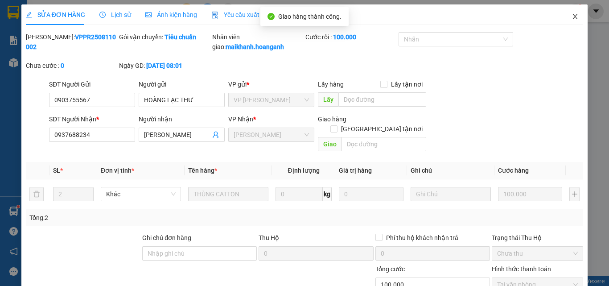
click at [573, 16] on icon "close" at bounding box center [575, 16] width 5 height 5
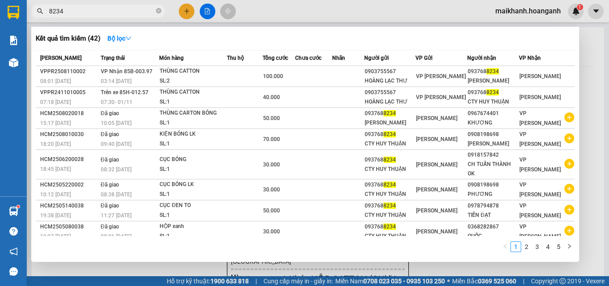
click at [107, 7] on input "8234" at bounding box center [101, 11] width 105 height 10
click at [158, 10] on icon "close-circle" at bounding box center [158, 10] width 5 height 5
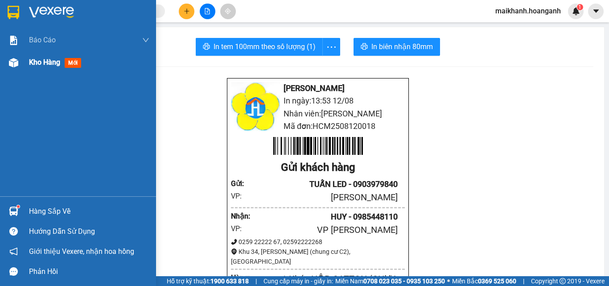
click at [40, 61] on span "Kho hàng" at bounding box center [44, 62] width 31 height 8
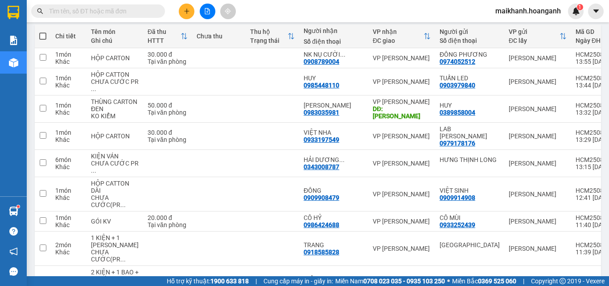
scroll to position [52, 0]
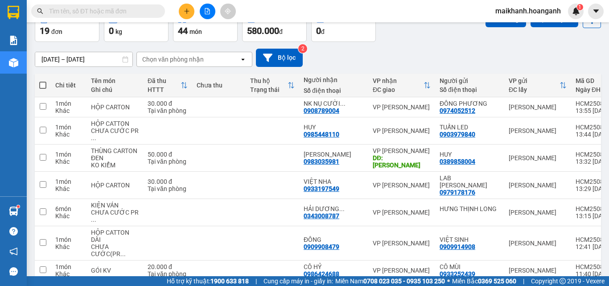
click at [44, 86] on span at bounding box center [42, 85] width 7 height 7
click at [43, 81] on input "checkbox" at bounding box center [43, 81] width 0 height 0
checkbox input "true"
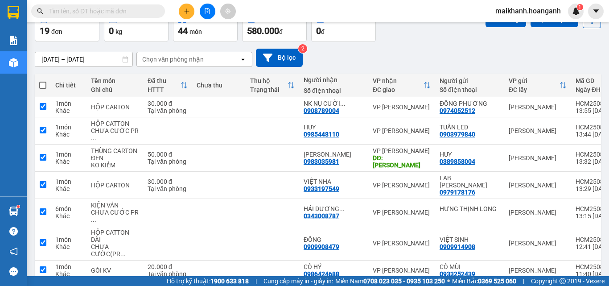
checkbox input "true"
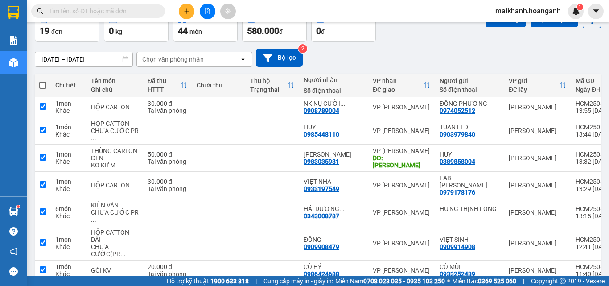
checkbox input "true"
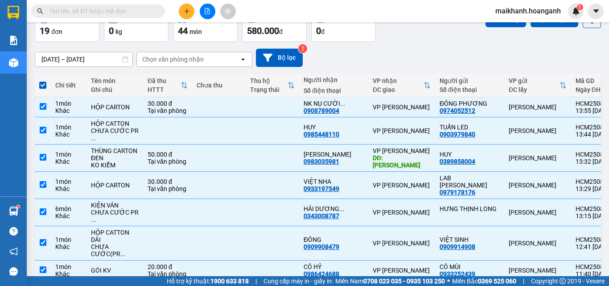
scroll to position [0, 0]
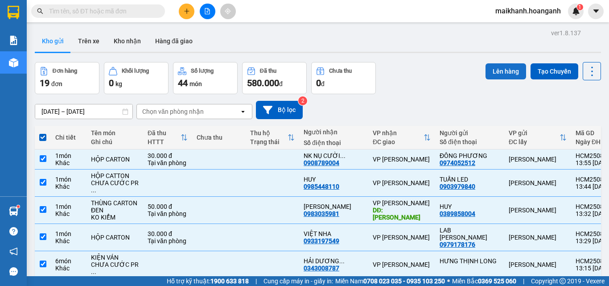
click at [502, 69] on button "Lên hàng" at bounding box center [505, 71] width 41 height 16
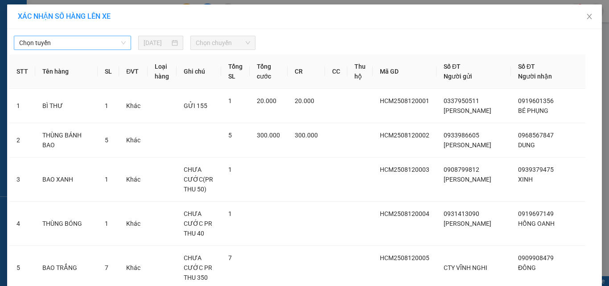
click at [103, 40] on span "Chọn tuyến" at bounding box center [72, 42] width 106 height 13
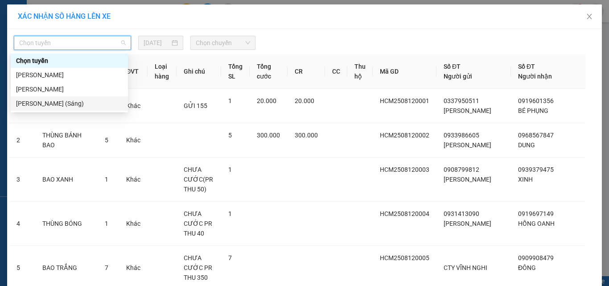
click at [87, 104] on div "[PERSON_NAME] (Sáng)" at bounding box center [69, 103] width 106 height 10
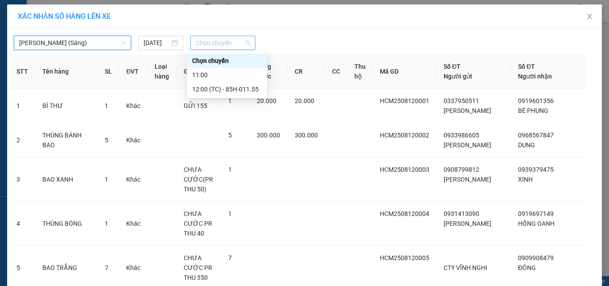
click at [240, 38] on span "Chọn chuyến" at bounding box center [223, 42] width 55 height 13
click at [246, 92] on div "12:00 (TC) - 85H-011.55" at bounding box center [227, 89] width 70 height 10
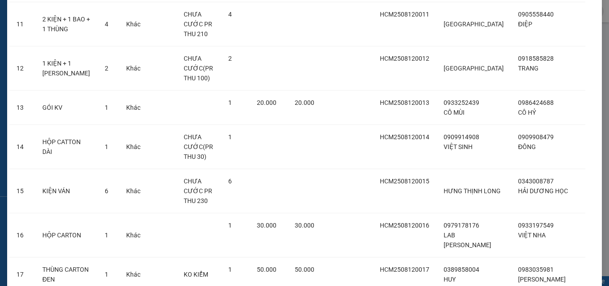
scroll to position [555, 0]
